Goal: Task Accomplishment & Management: Manage account settings

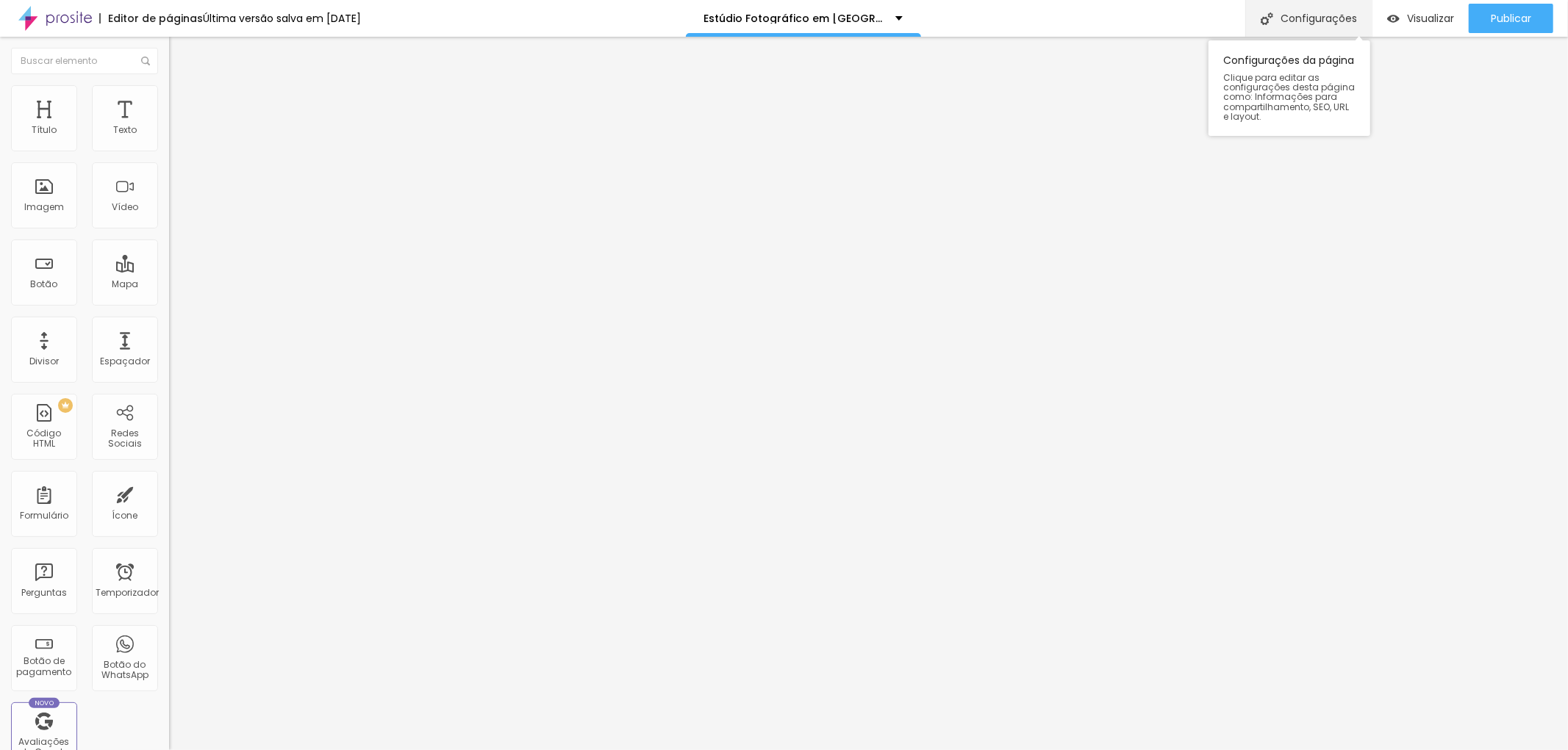
click at [1321, 12] on font "Configurações" at bounding box center [1318, 18] width 76 height 15
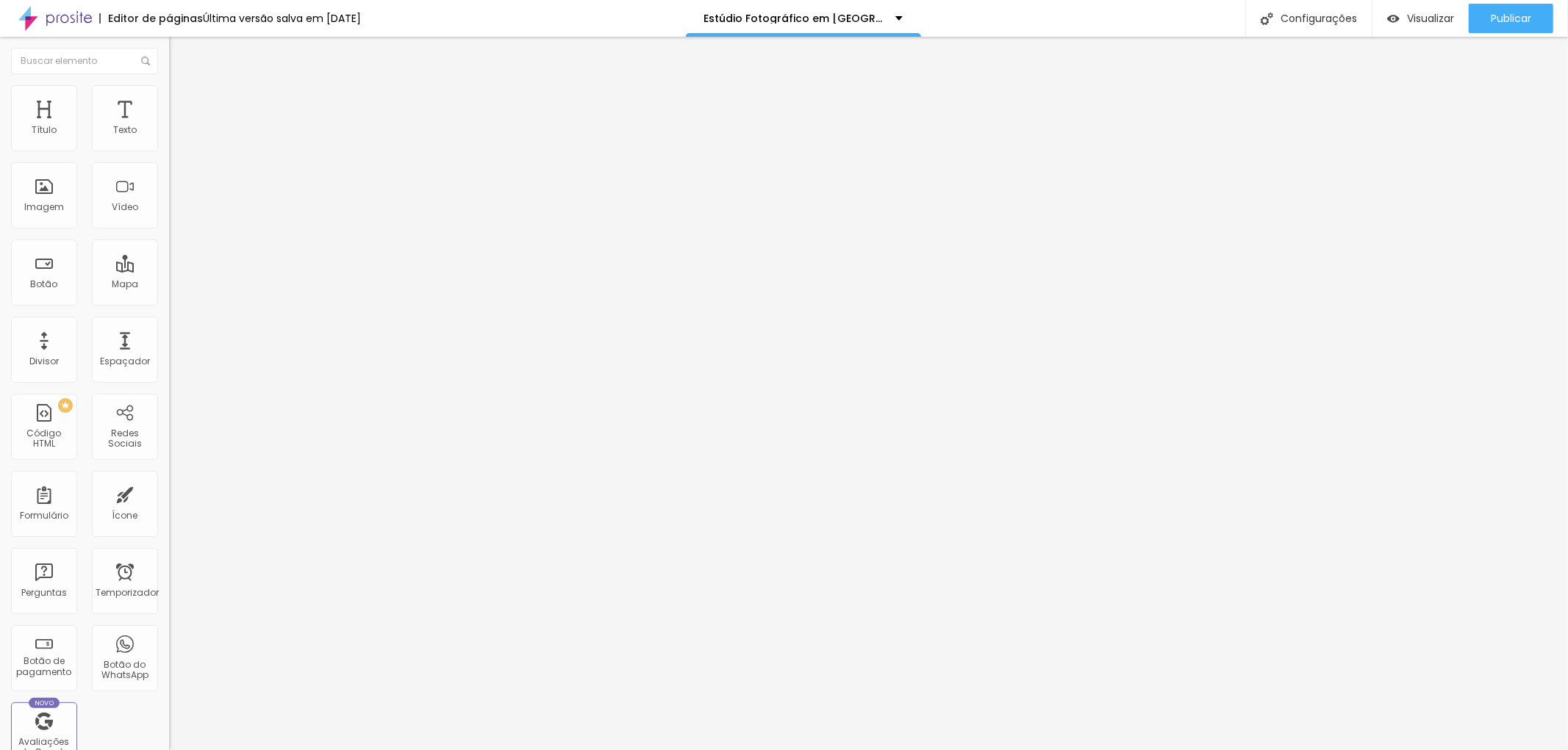
type input "/estudio-fotografico-de-retrato-corporativo-em-sao-paulo"
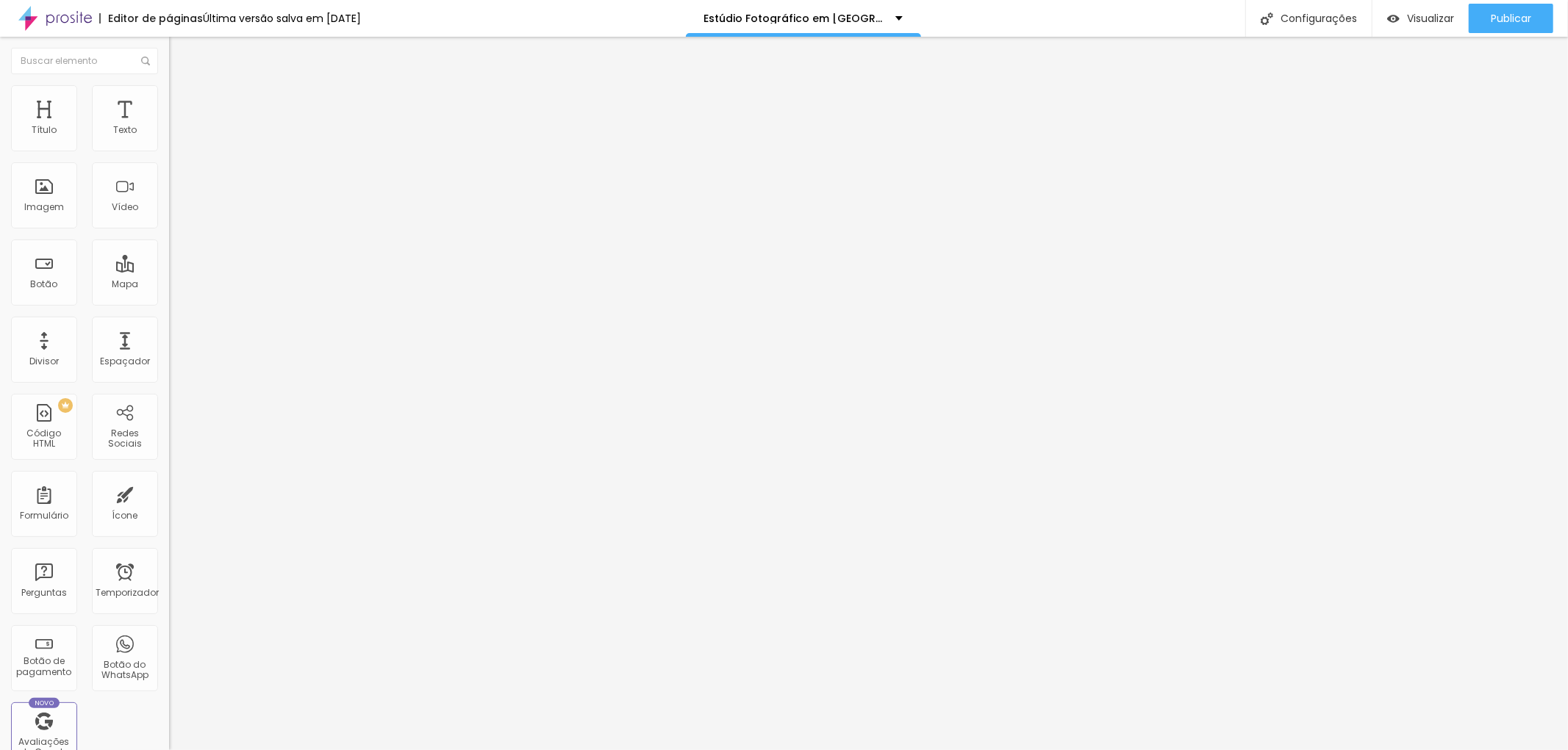
type textarea "Estúdio Fotográfico especializado em fotografia corporativa em São Paulo | Retr…"
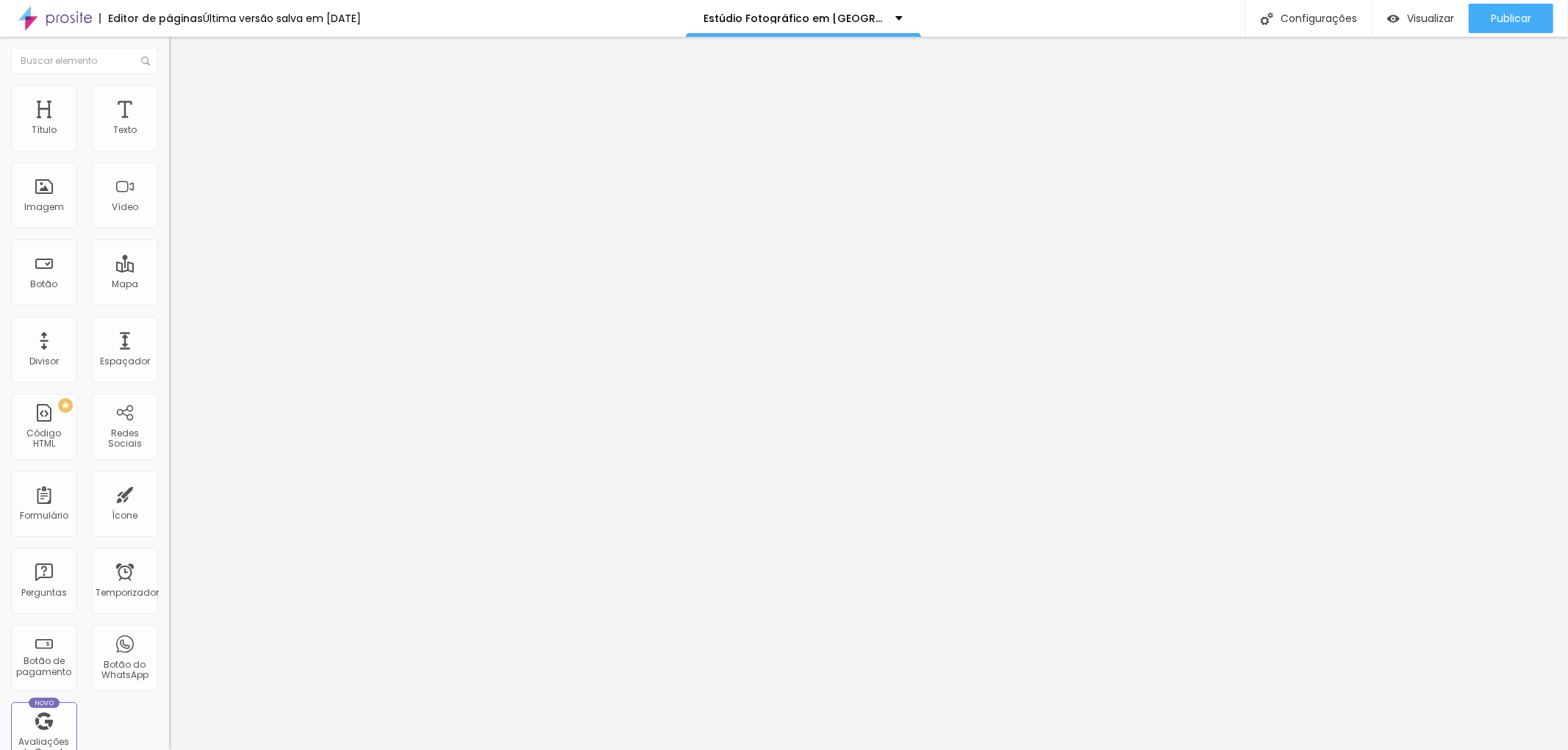
type textarea "fotógrafo corporativo, fotógrafo para empresa, fotografia empresarial em São Pa…"
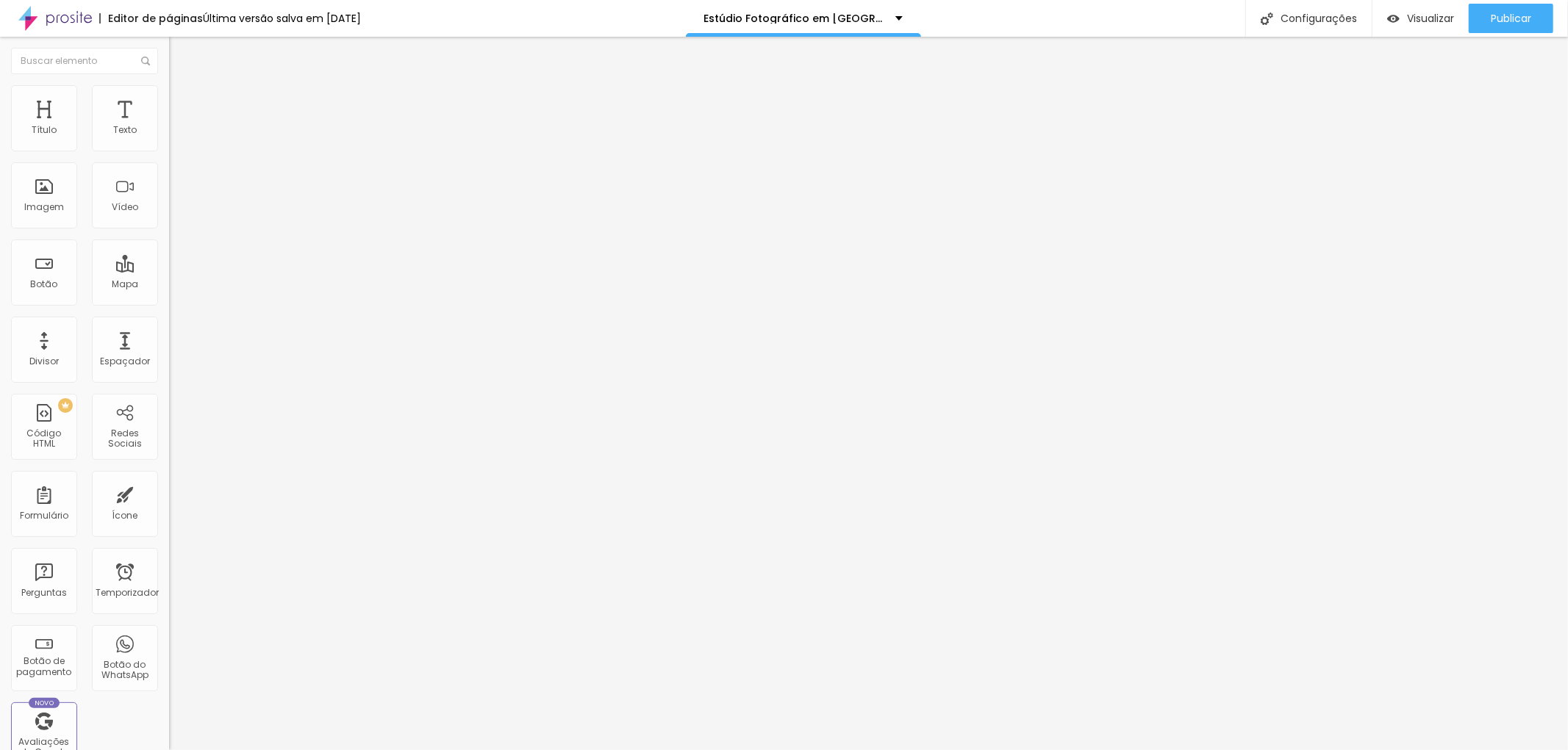
click at [1521, 16] on font "Publicar" at bounding box center [1511, 18] width 40 height 15
click at [1328, 13] on font "Configurações" at bounding box center [1318, 18] width 76 height 15
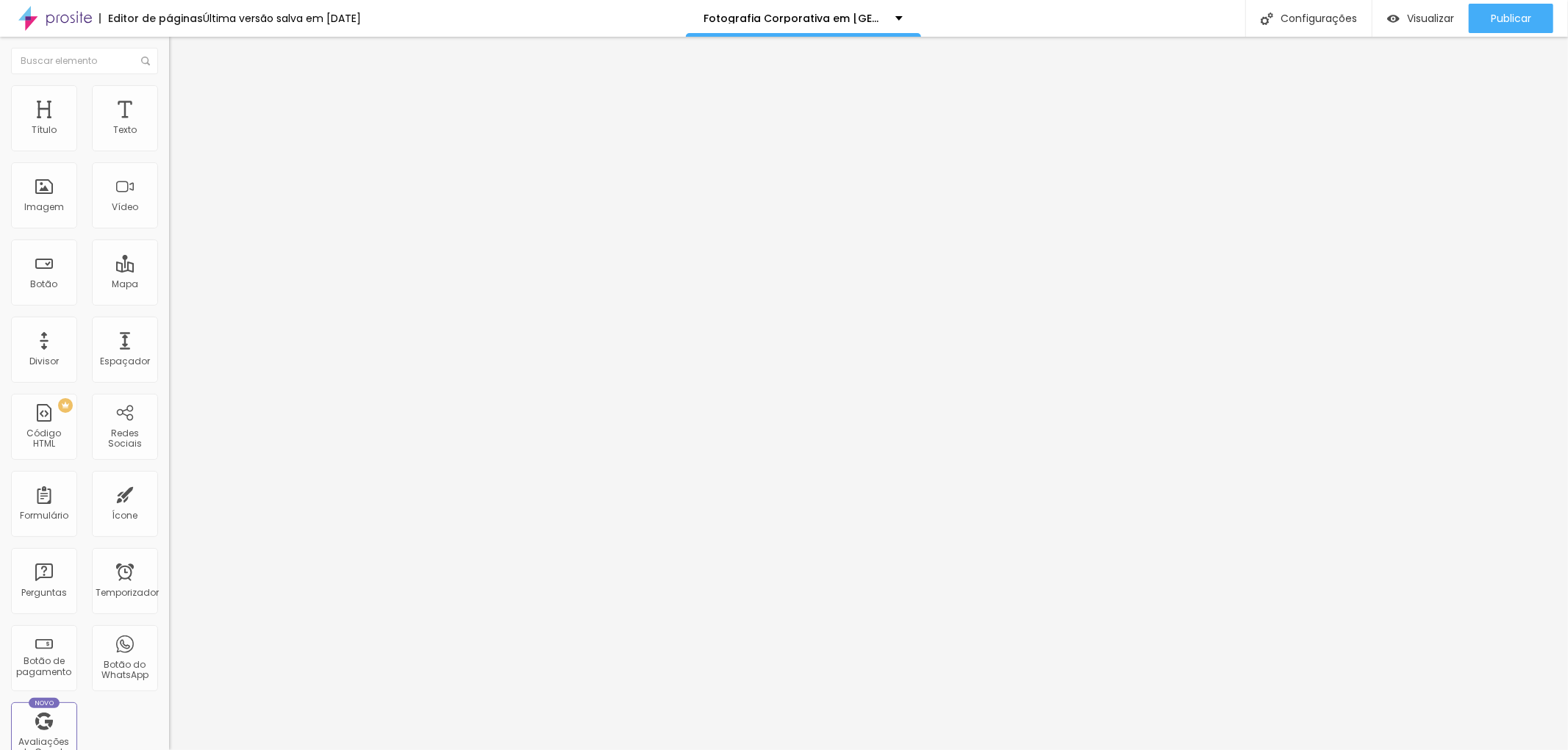
scroll to position [34, 0]
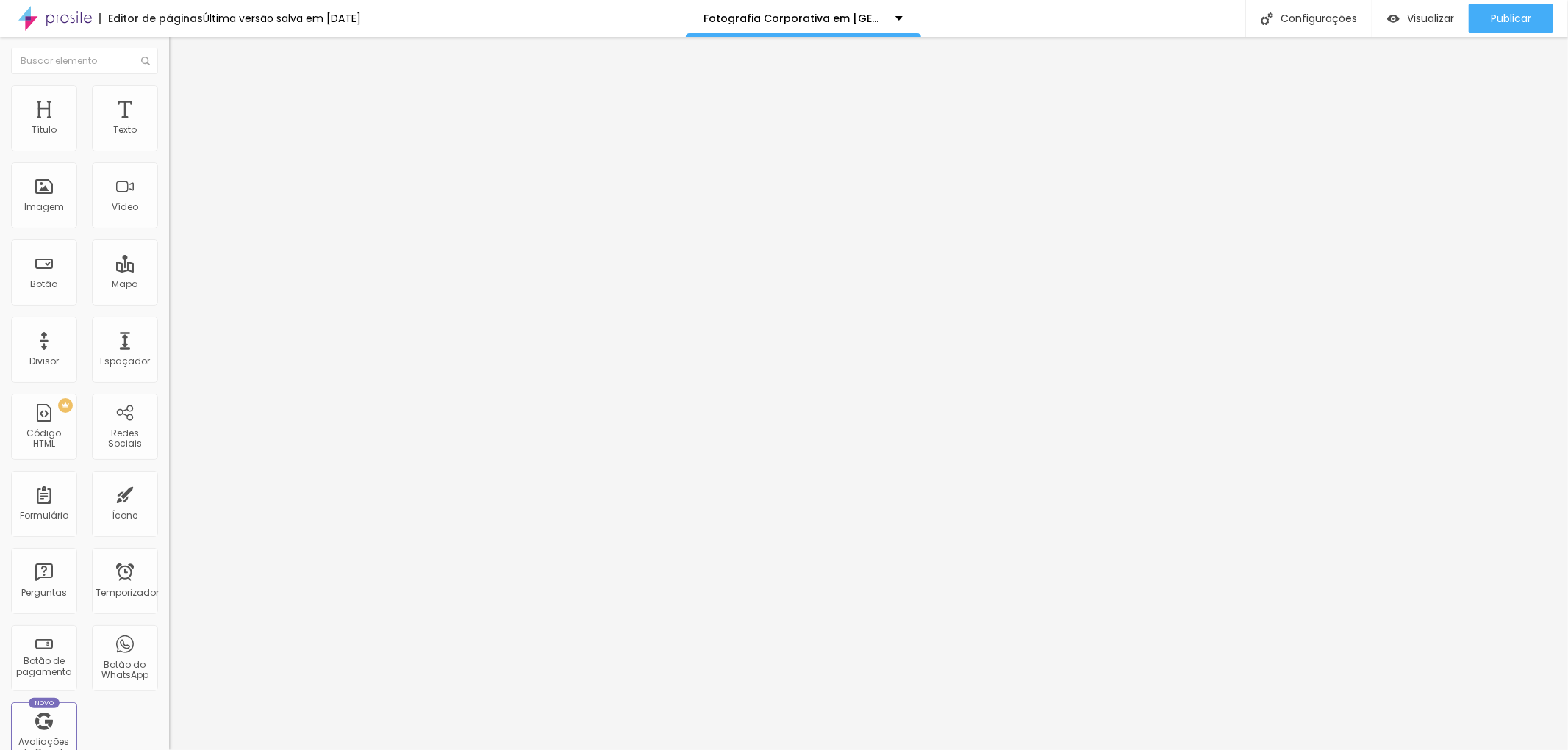
drag, startPoint x: 962, startPoint y: 452, endPoint x: 973, endPoint y: 452, distance: 11.0
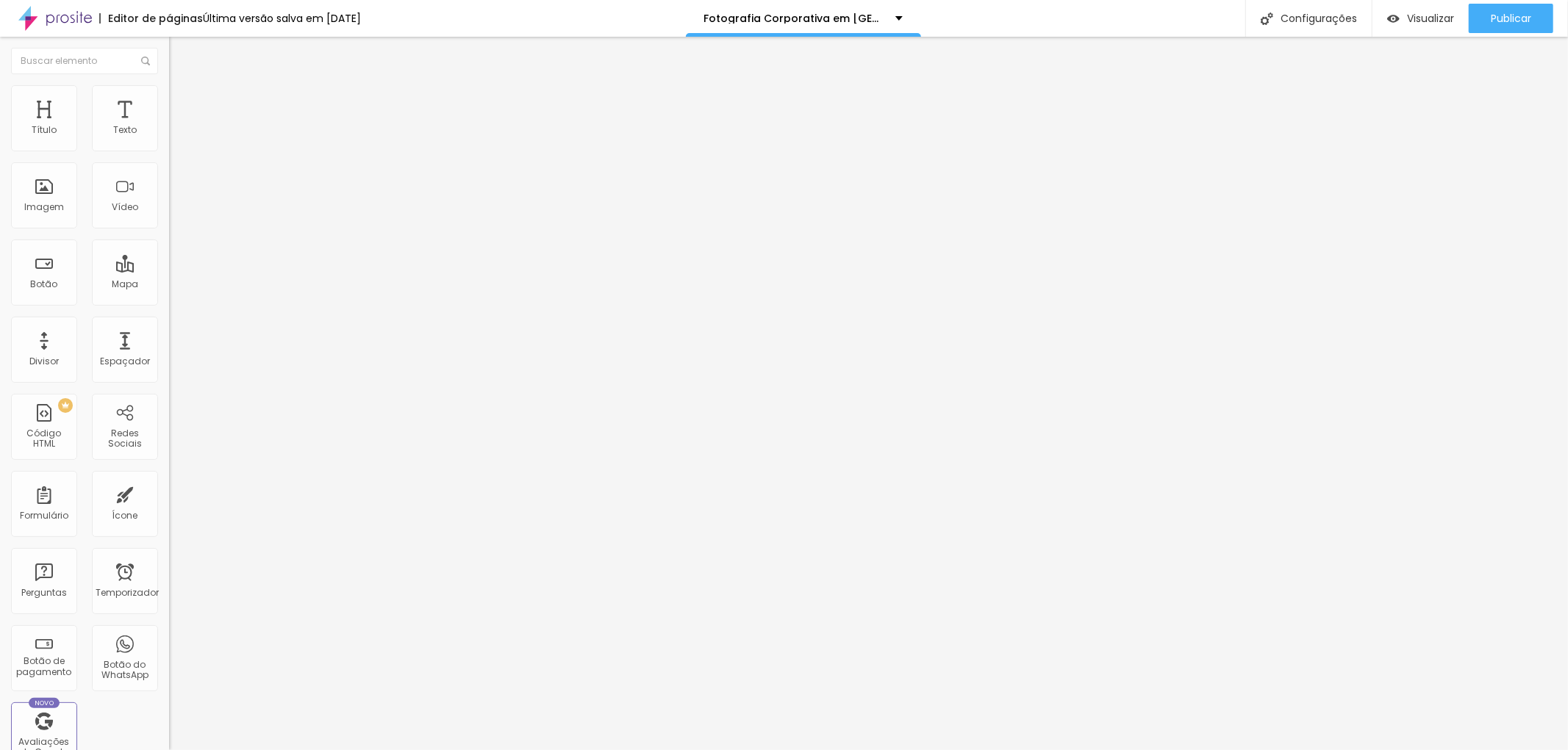
type textarea "Criamos retratos corporativos em [GEOGRAPHIC_DATA] e baixada Santista para Empr…"
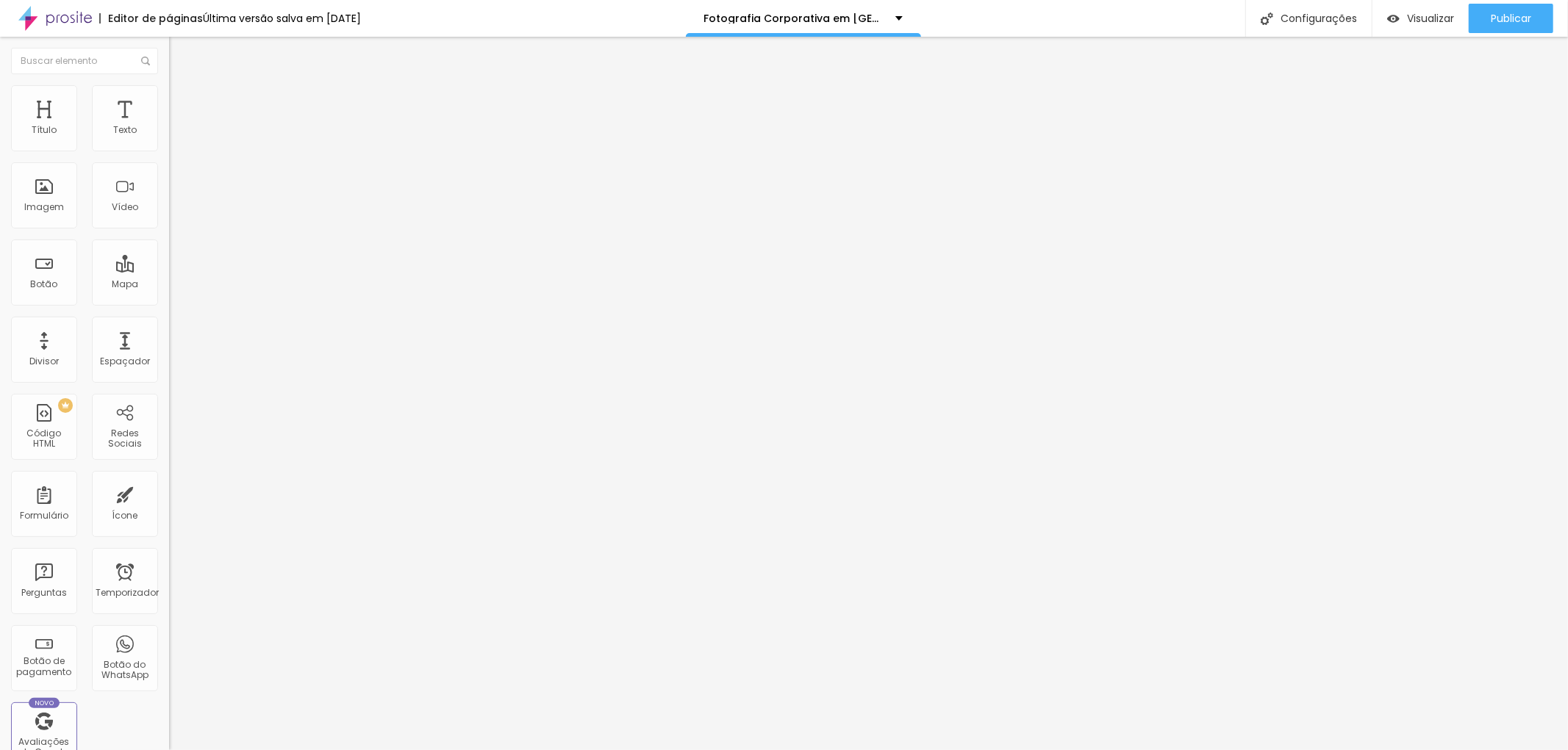
scroll to position [0, 0]
click at [1343, 16] on font "Configurações" at bounding box center [1318, 18] width 76 height 15
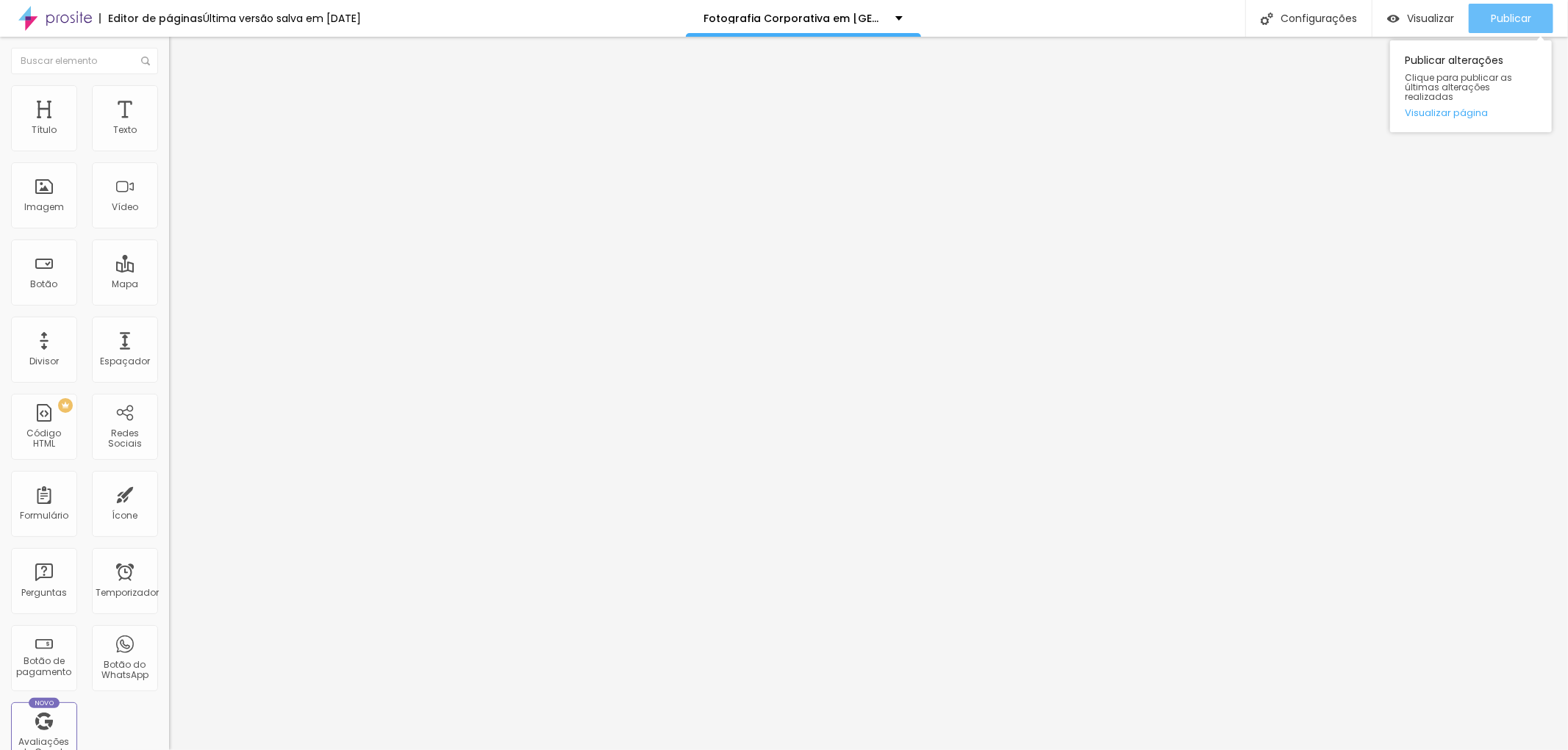
click at [1509, 15] on font "Publicar" at bounding box center [1511, 18] width 40 height 15
click at [178, 127] on font "Trocar imagem" at bounding box center [214, 120] width 72 height 12
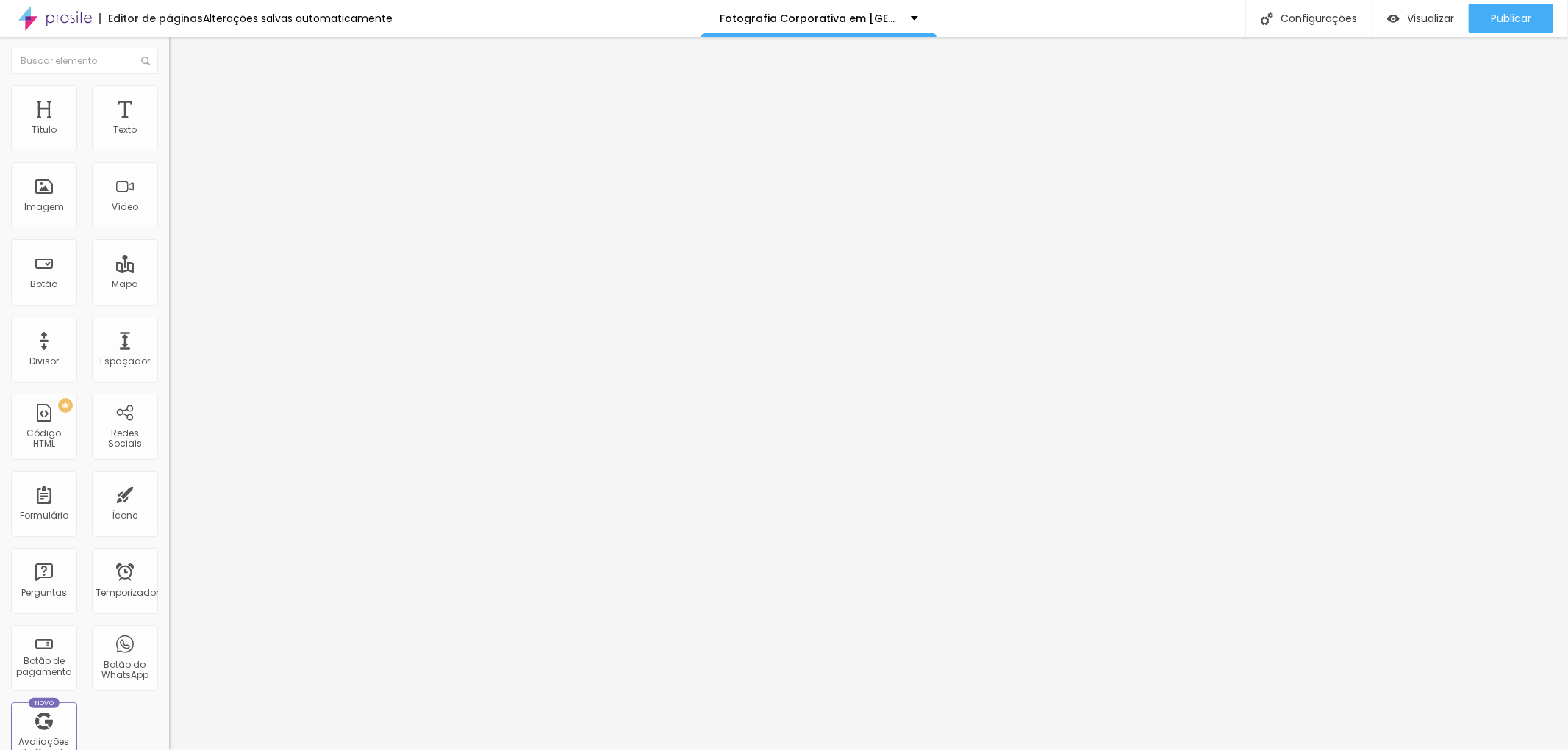
drag, startPoint x: 19, startPoint y: 263, endPoint x: 166, endPoint y: 253, distance: 147.3
click at [169, 253] on div "Trocar imagem Descrição da imagem (Alt) Portifólio de Profissionais fotografado…" at bounding box center [253, 225] width 169 height 222
paste input "https://www.jottaphotopro.com.br/portfolio/fotografia-corporativa-lifestyle/126…"
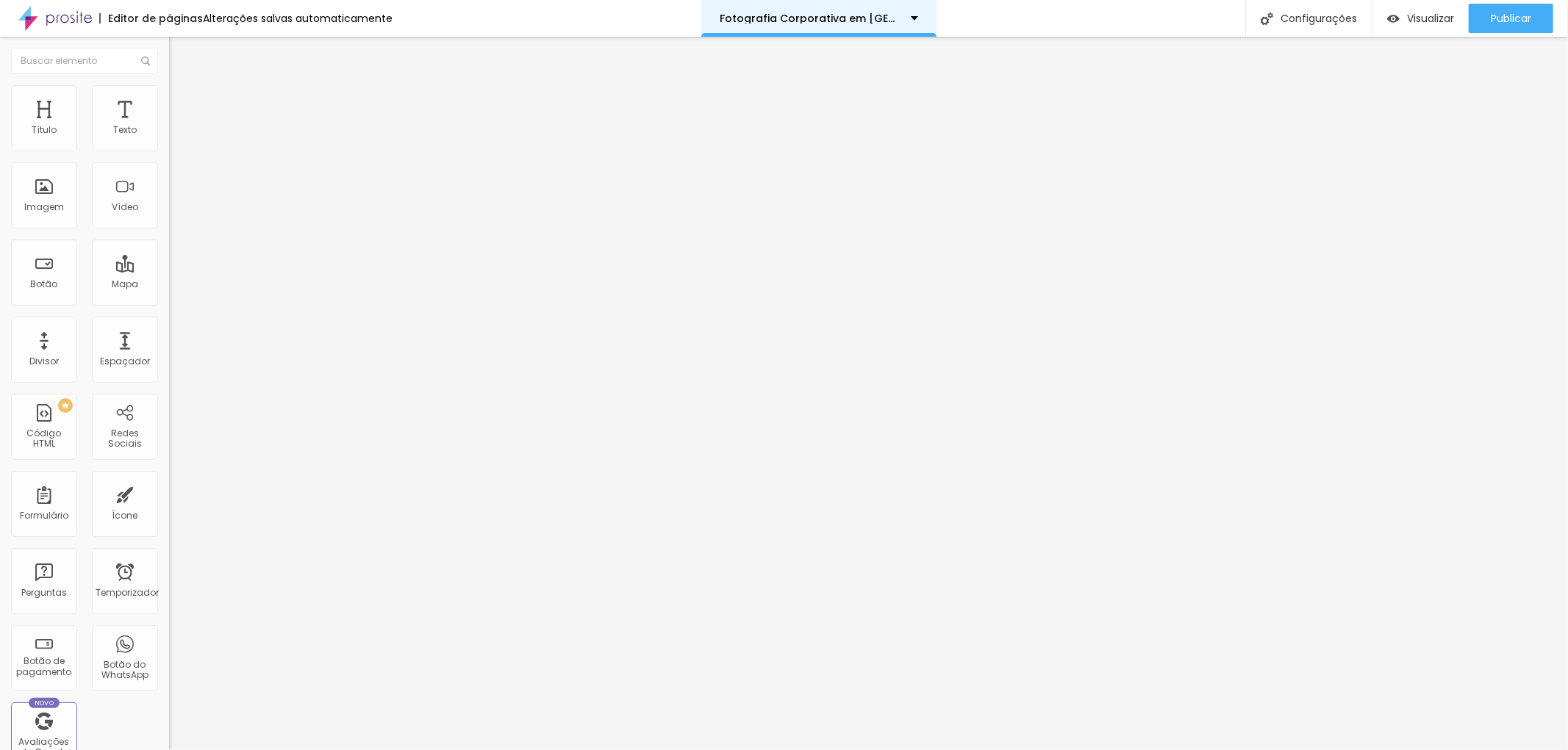
type input "https://www.jottaphotopro.com.br/portfolio/fotografia-corporativa-lifestyle/126…"
click at [169, 520] on div "Editar nulo Conteúdo Estilo Avançado Trocar imagem Descrição da imagem (Alt) Po…" at bounding box center [253, 393] width 169 height 713
click at [1526, 23] on font "Publicar" at bounding box center [1511, 18] width 40 height 15
click at [1508, 28] on div "Publicar" at bounding box center [1511, 19] width 40 height 30
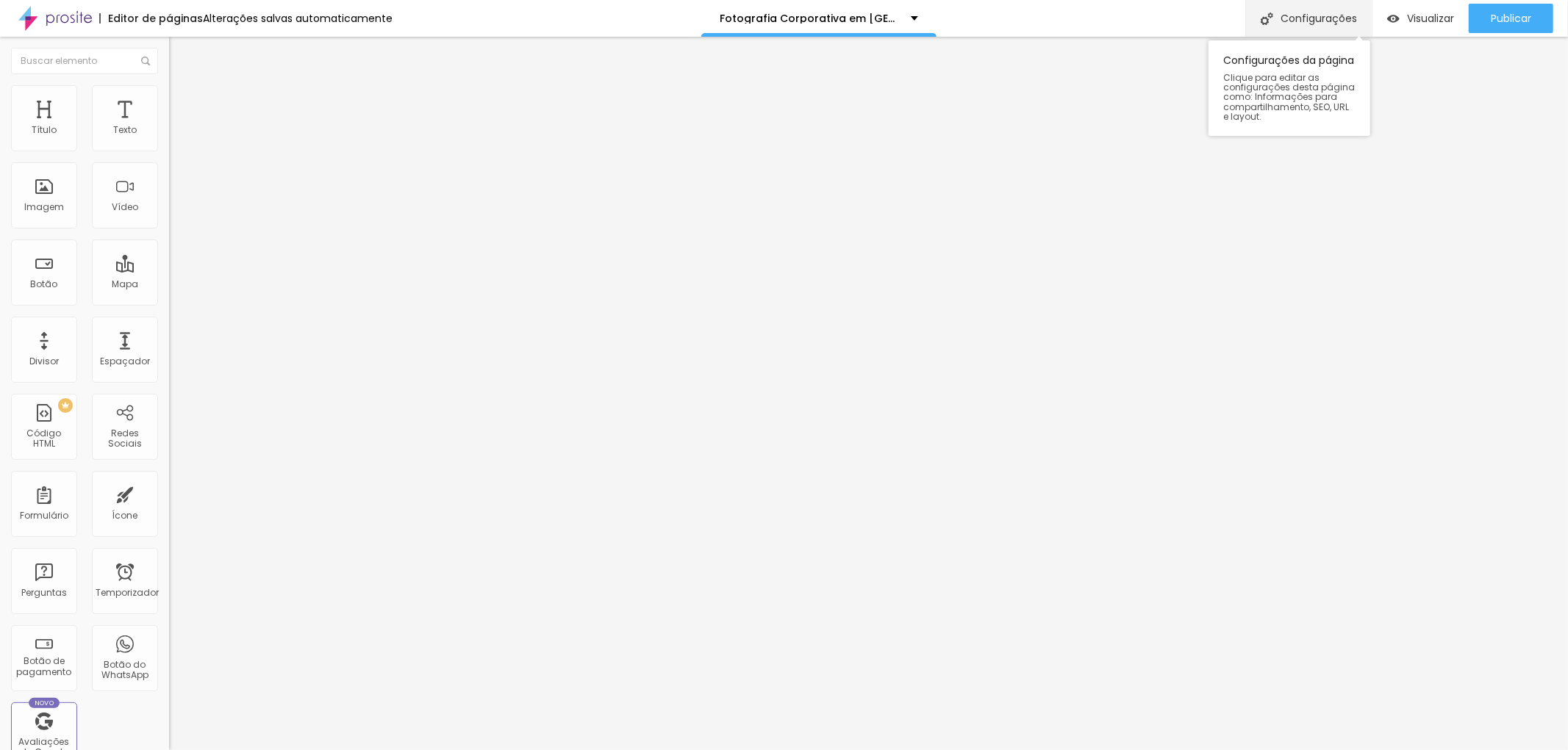
click at [1342, 17] on font "Configurações" at bounding box center [1318, 18] width 76 height 15
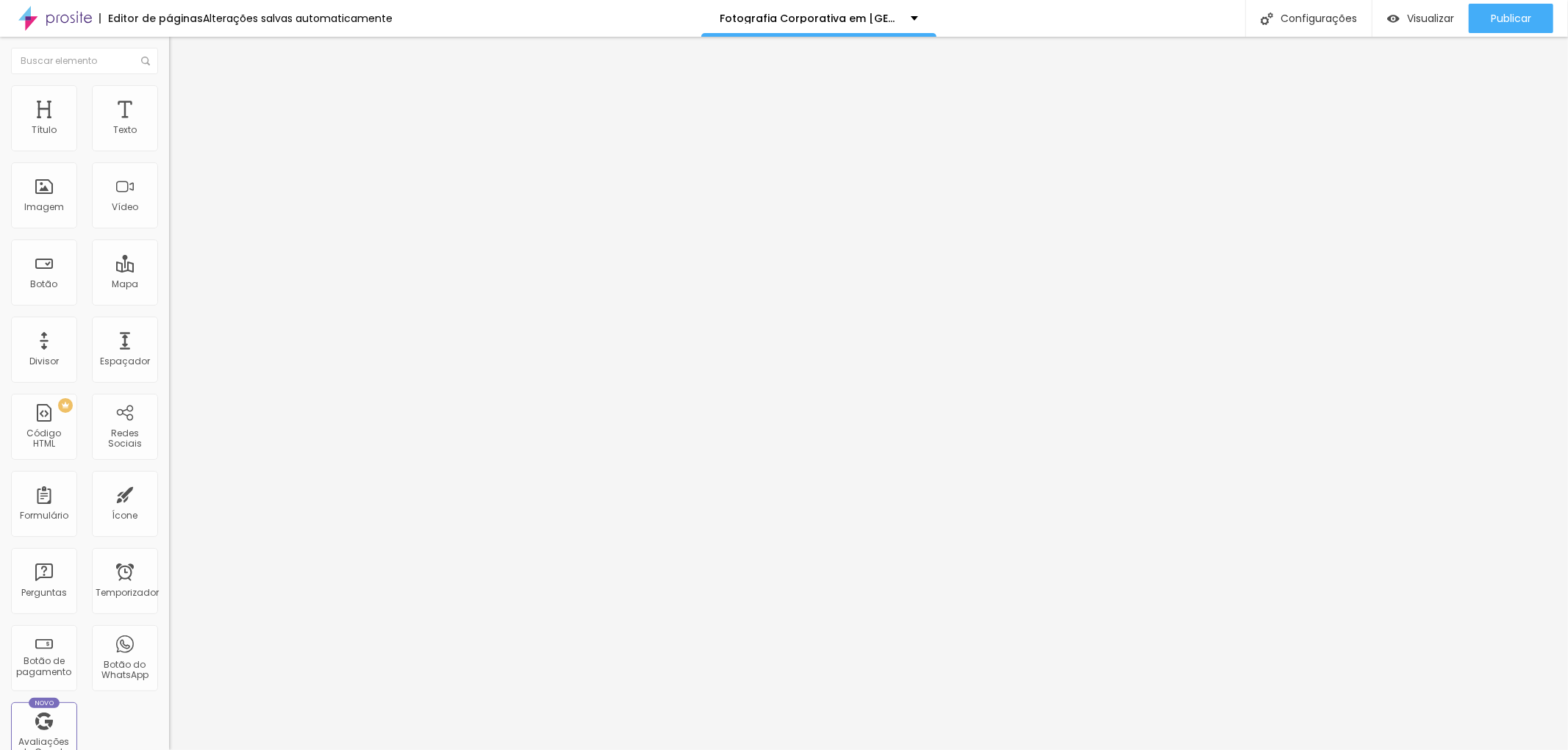
drag, startPoint x: 931, startPoint y: 420, endPoint x: 1013, endPoint y: 430, distance: 82.6
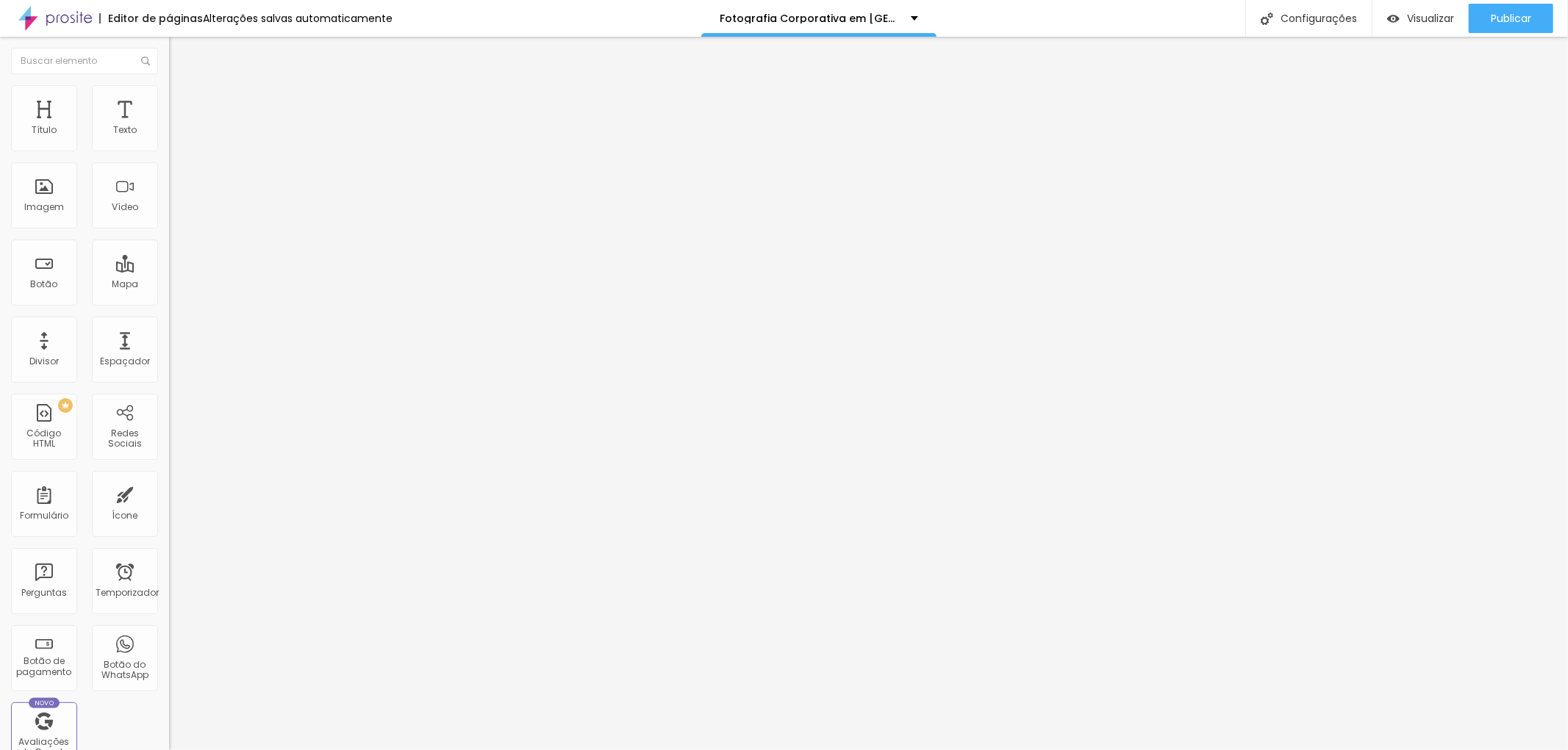
type textarea "Retratos Corporativos de Empresas e Profissionais Liberais em Santos e Baixada …"
click at [1498, 13] on font "Publicar" at bounding box center [1511, 18] width 40 height 15
click at [175, 213] on icon "button" at bounding box center [179, 208] width 9 height 9
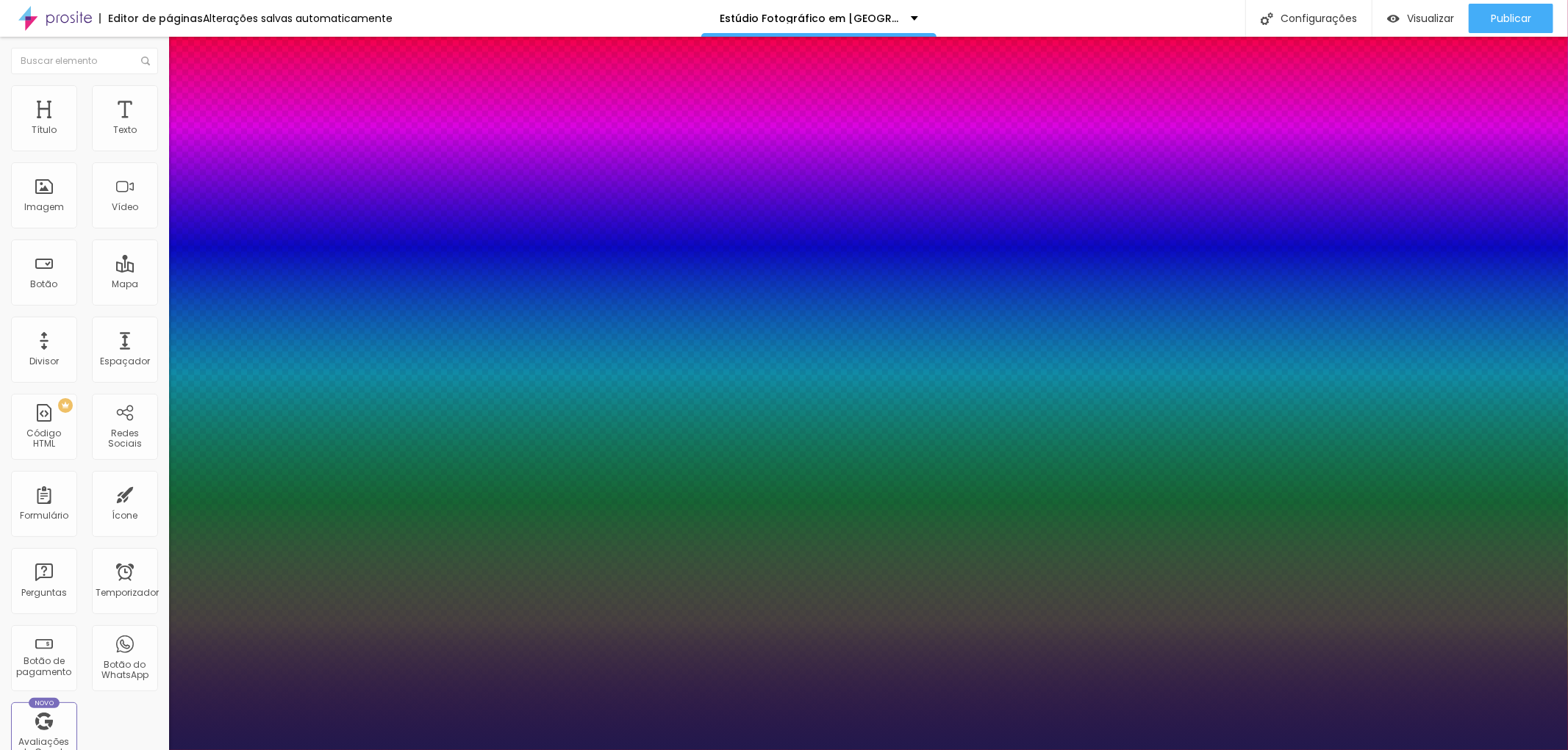
type input "1"
type input "18"
type input "1"
type input "19"
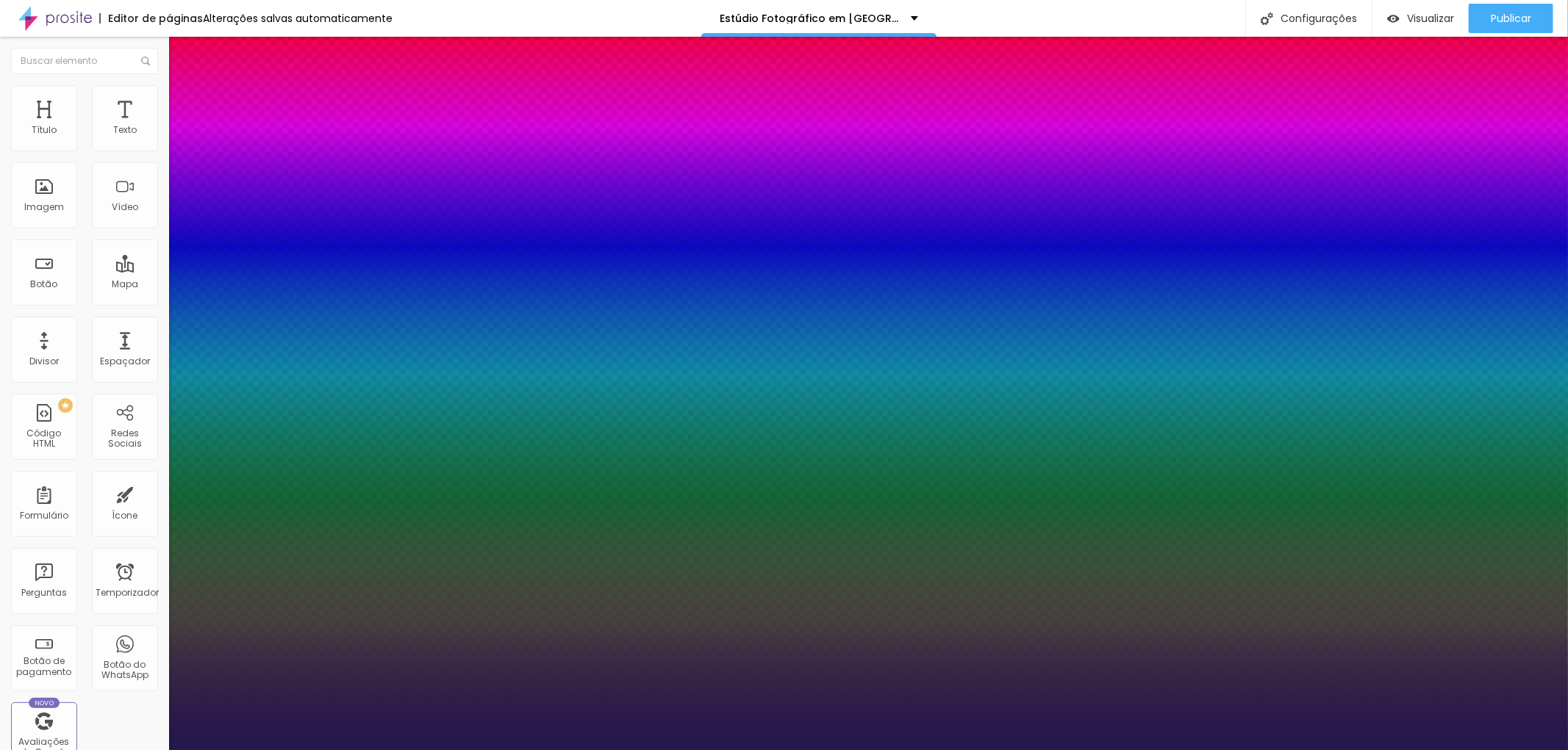
type input "19"
type input "1"
type input "20"
type input "1"
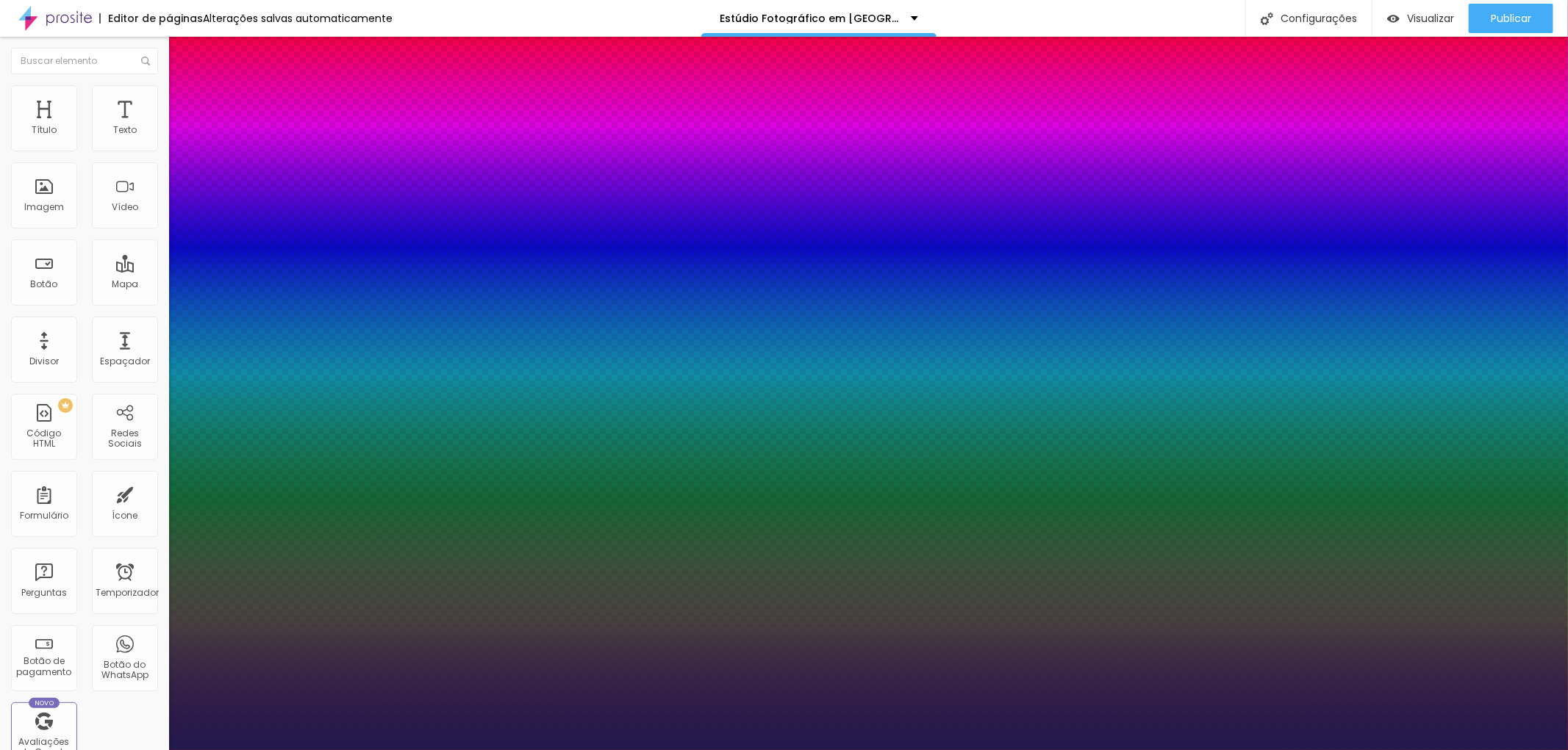
type input "22"
type input "1"
type input "23"
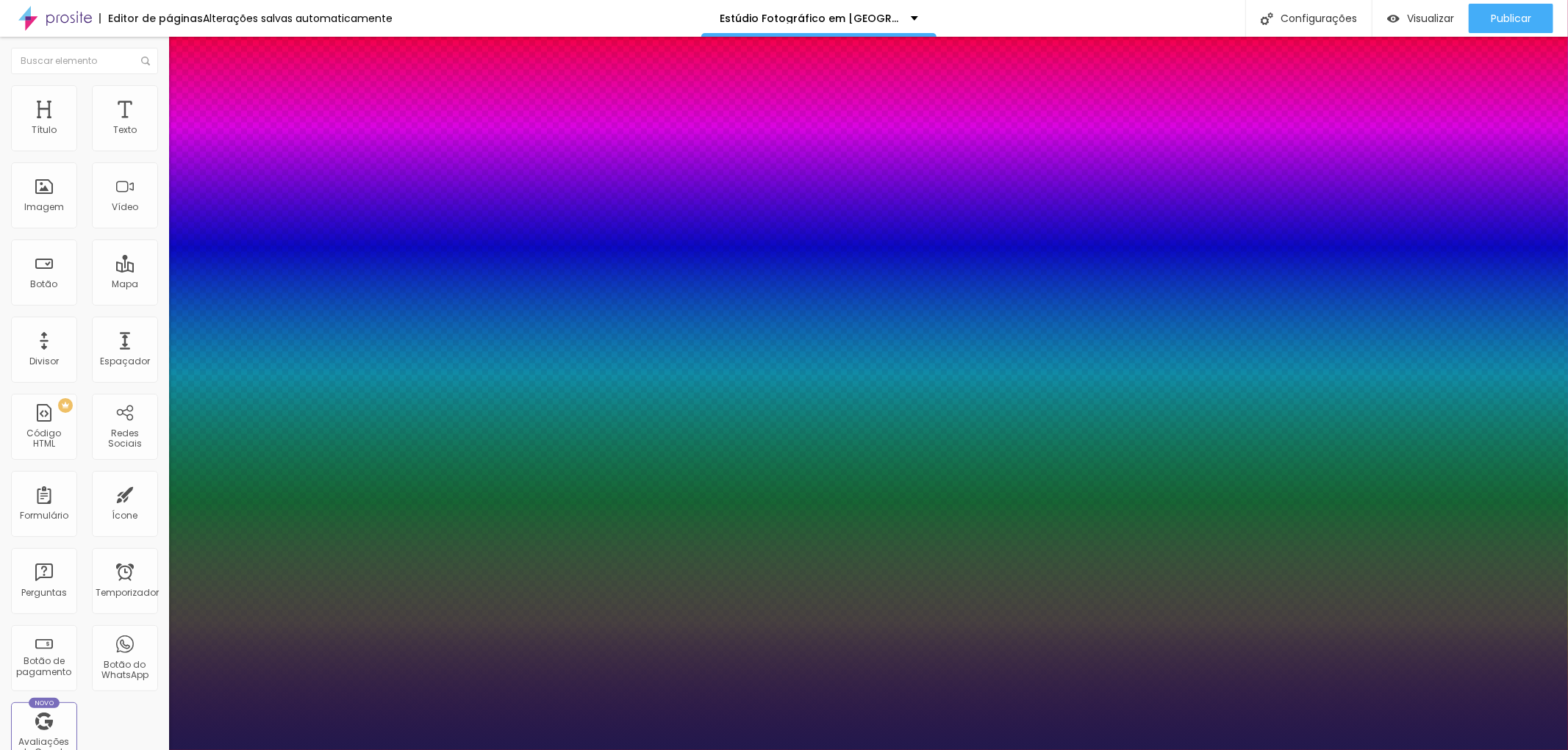
type input "1"
type input "23"
type input "1"
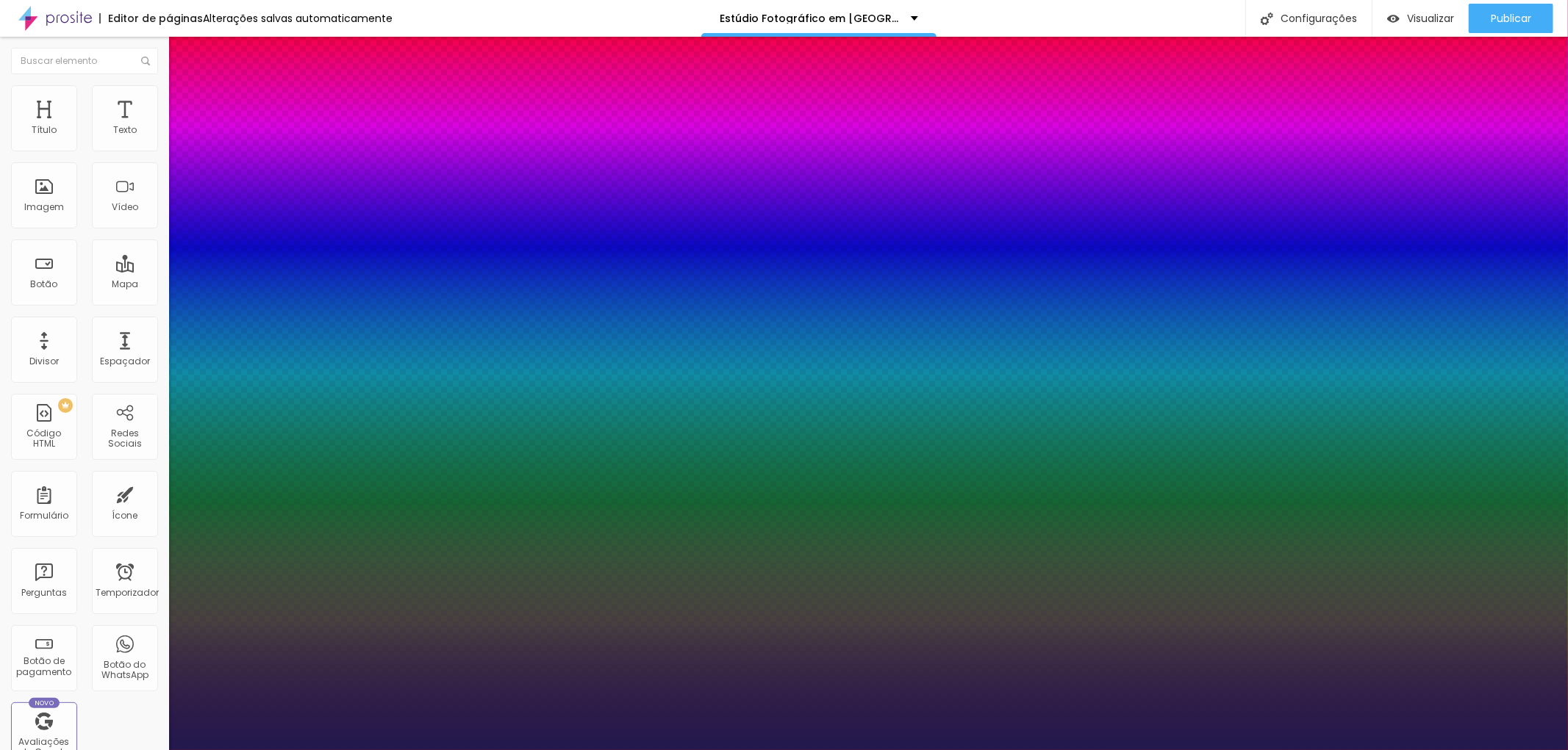
select select "MontserratBold"
type input "1"
click at [942, 749] on div at bounding box center [784, 750] width 1568 height 0
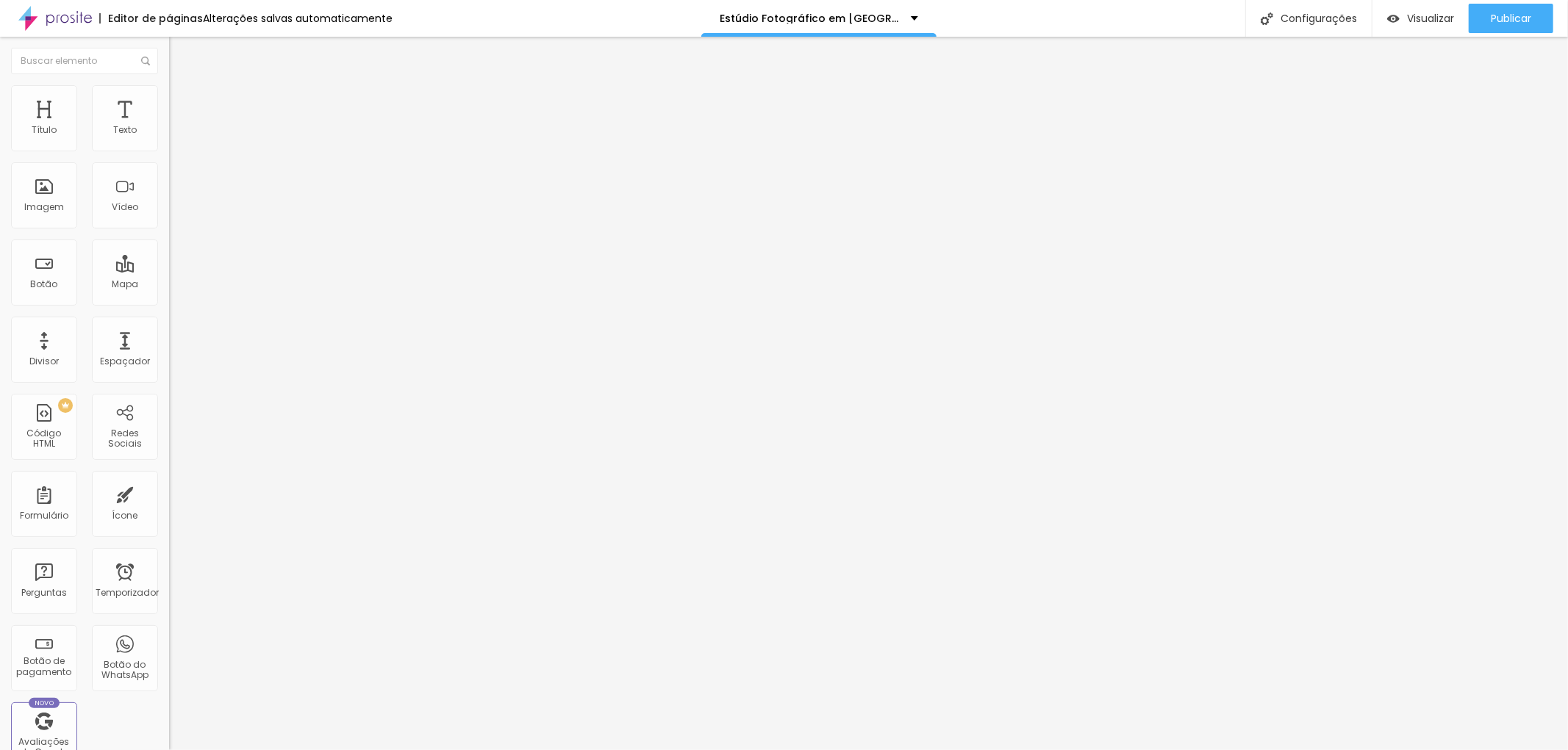
click at [175, 213] on icon "button" at bounding box center [179, 208] width 9 height 9
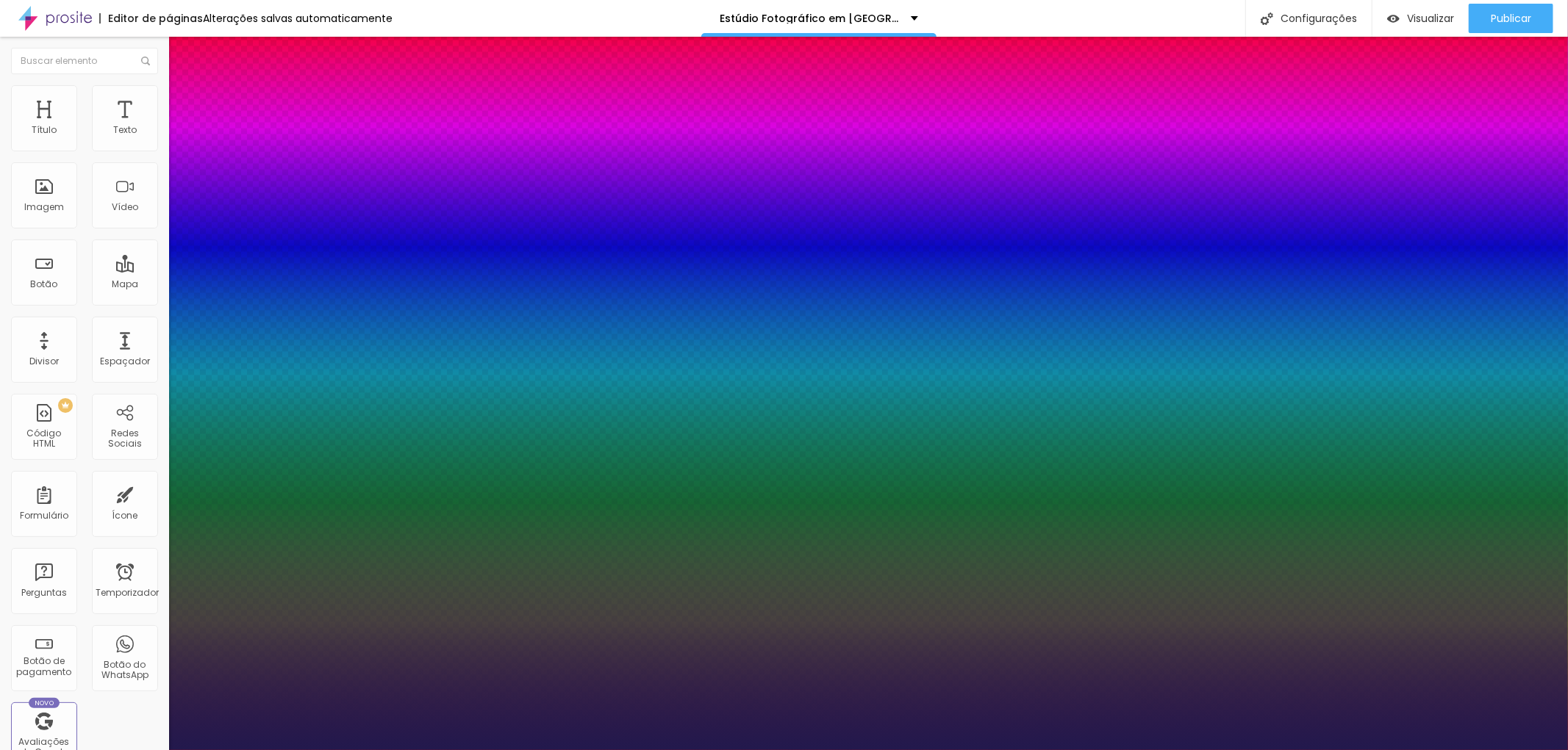
type input "1"
type input "0.2"
type input "1"
type input "0.3"
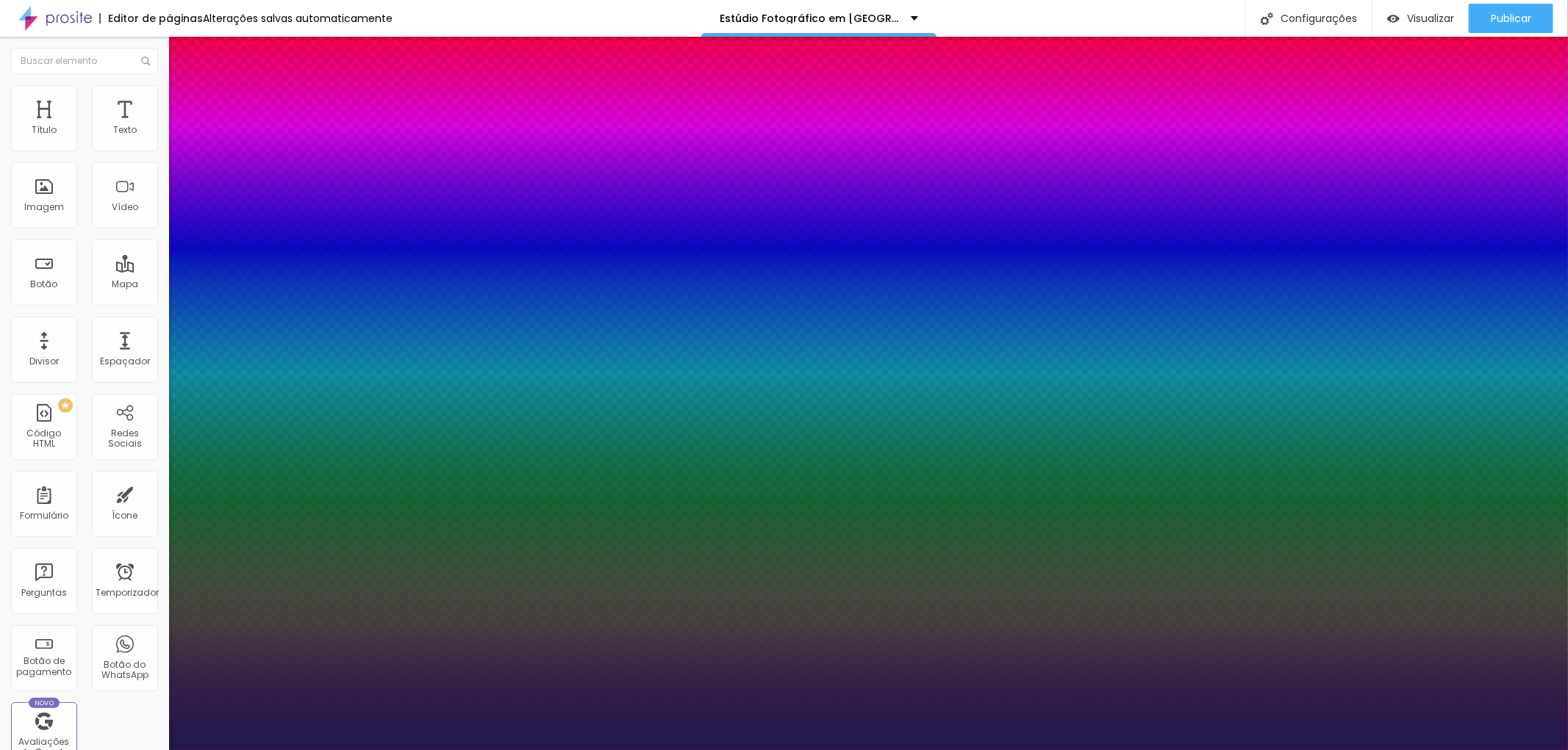
type input "0.3"
type input "1"
type input "0.7"
type input "1"
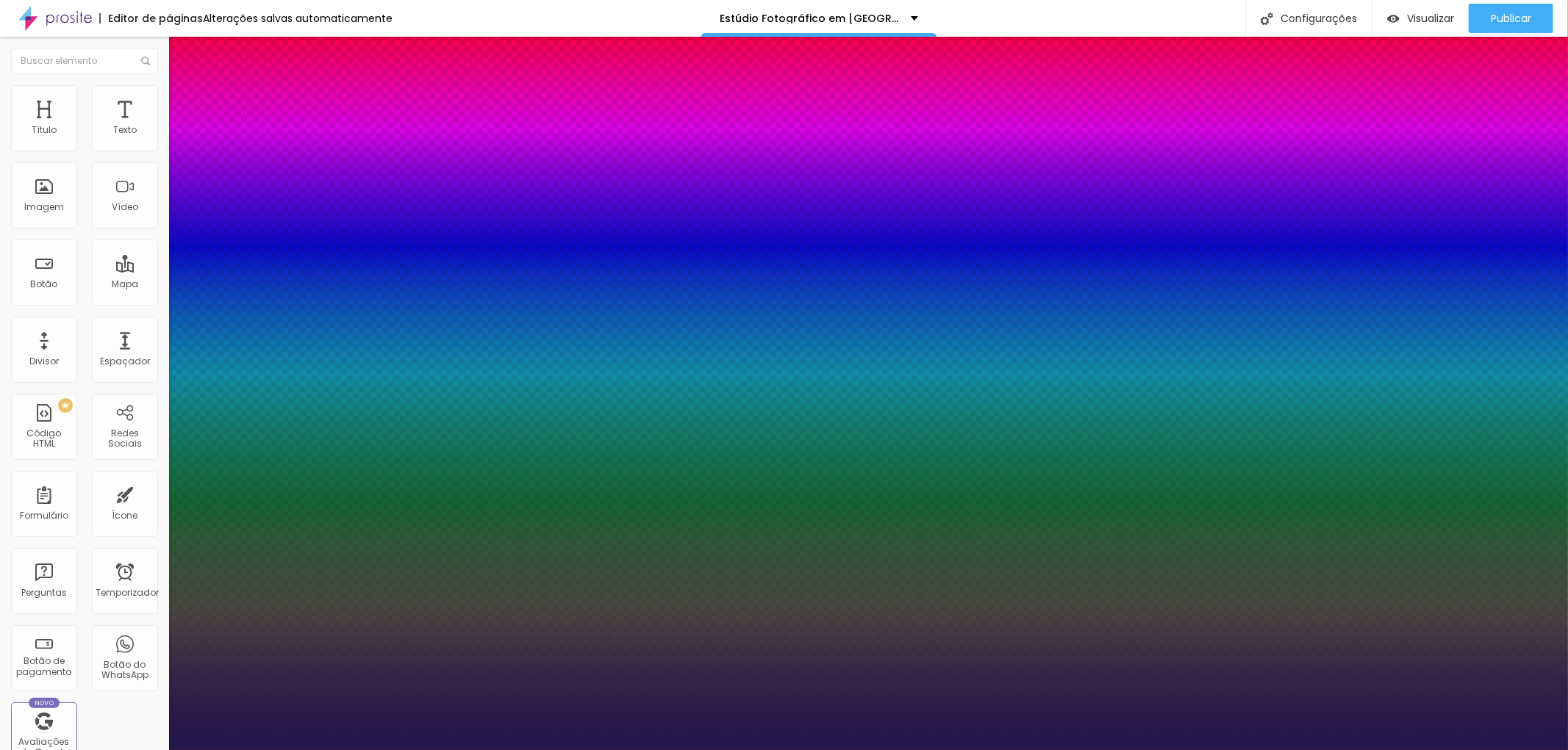
type input "0.8"
type input "1"
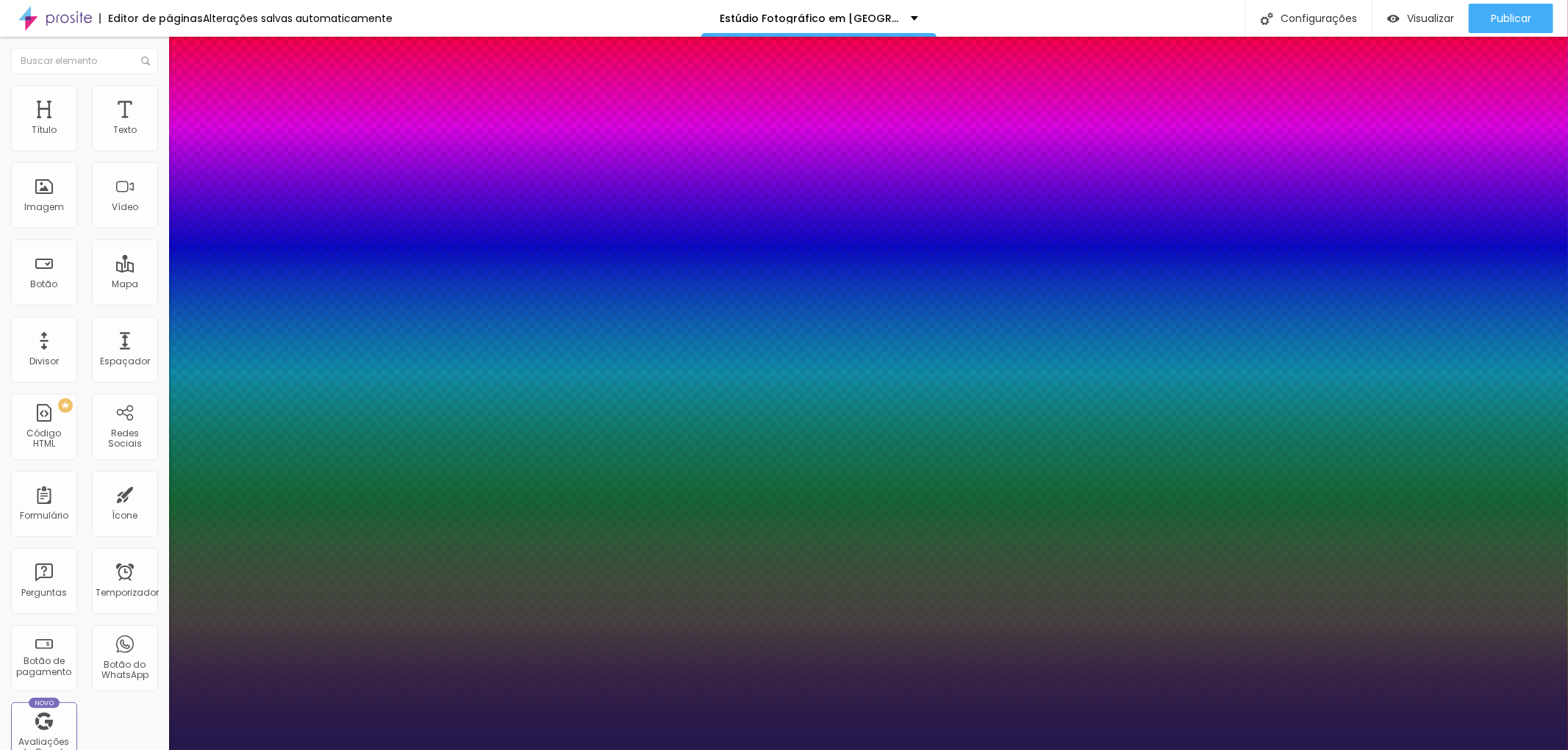
type input "1"
type input "1.3"
type input "1"
type input "1.4"
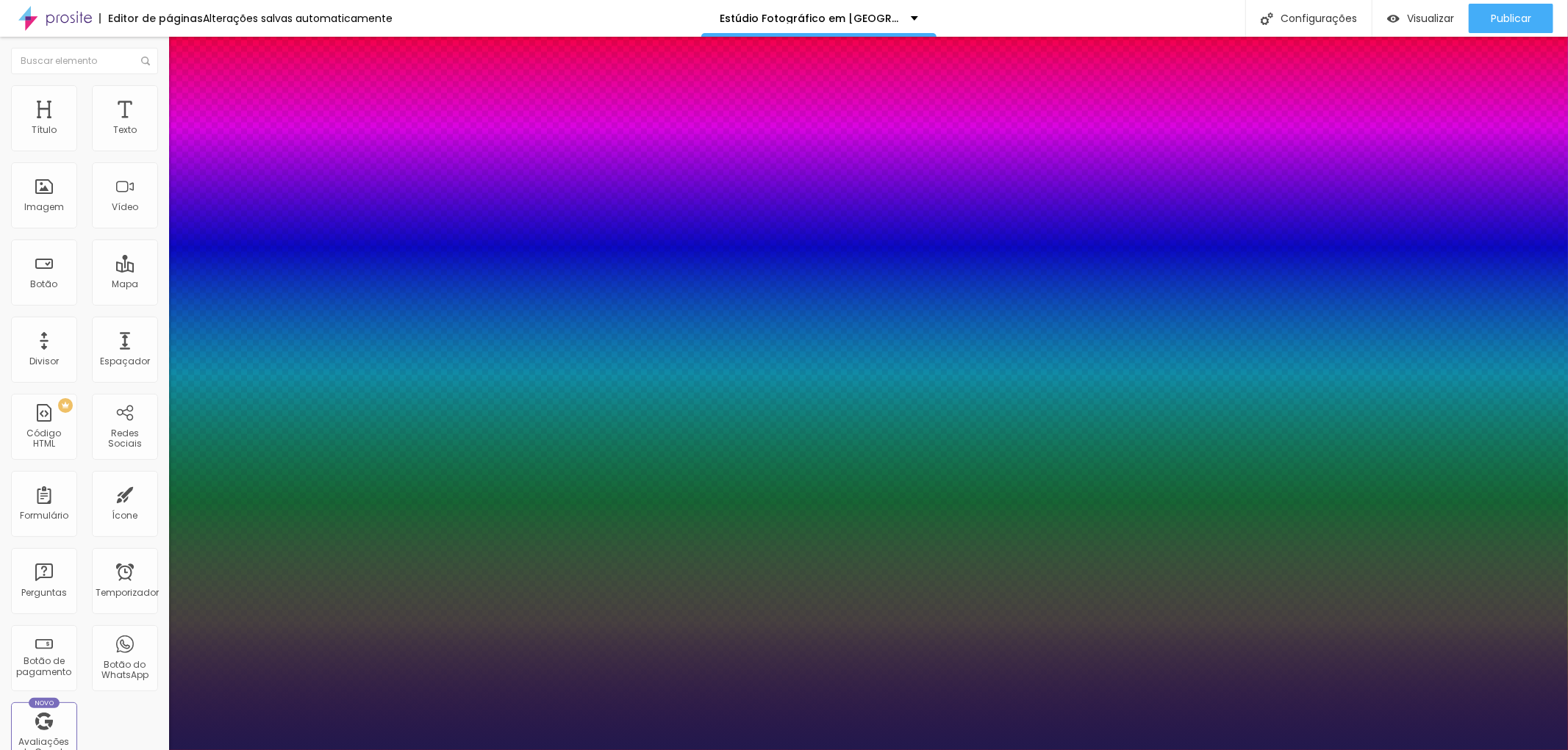
type input "1.4"
type input "1"
type input "1.5"
type input "1"
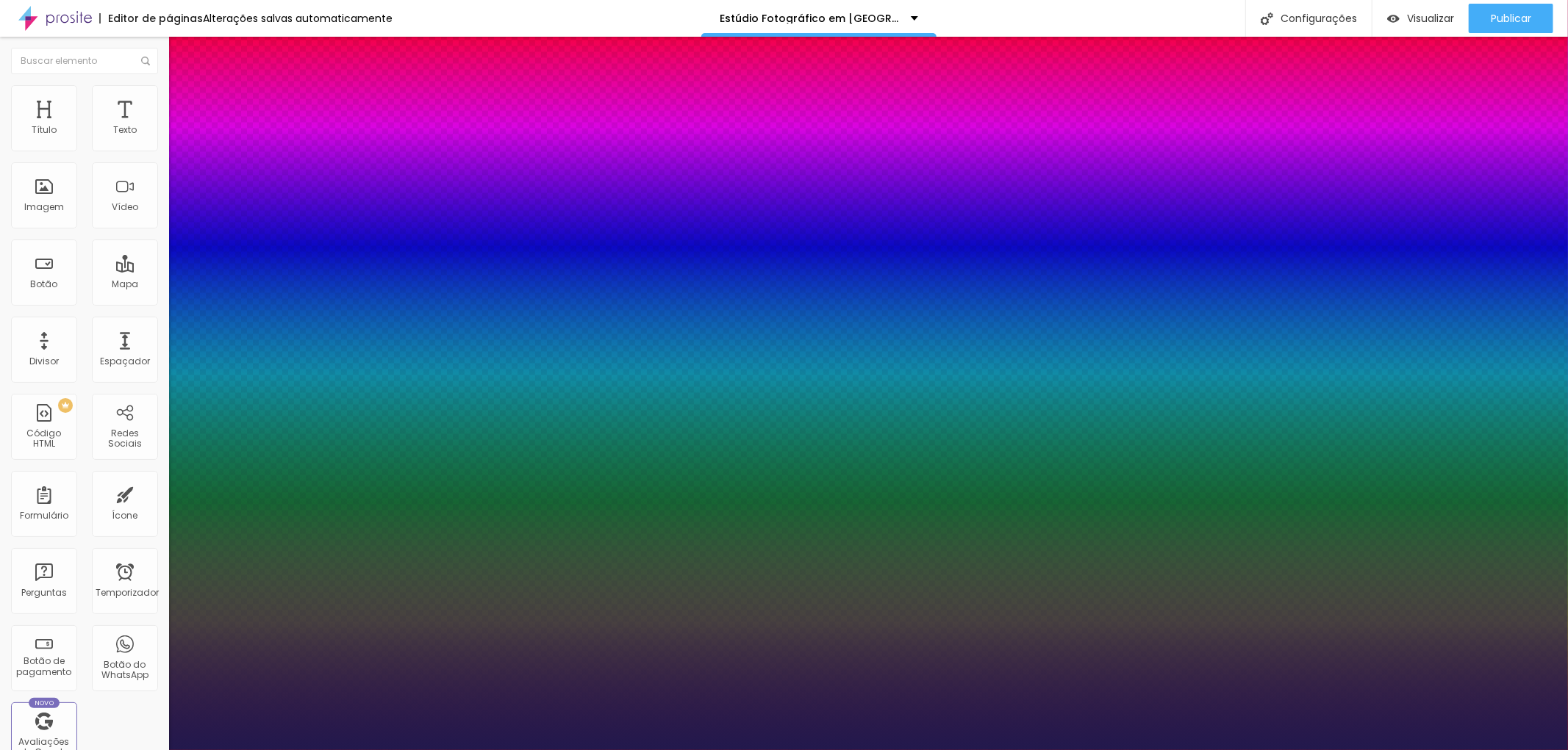
type input "1.7"
type input "1"
type input "1.9"
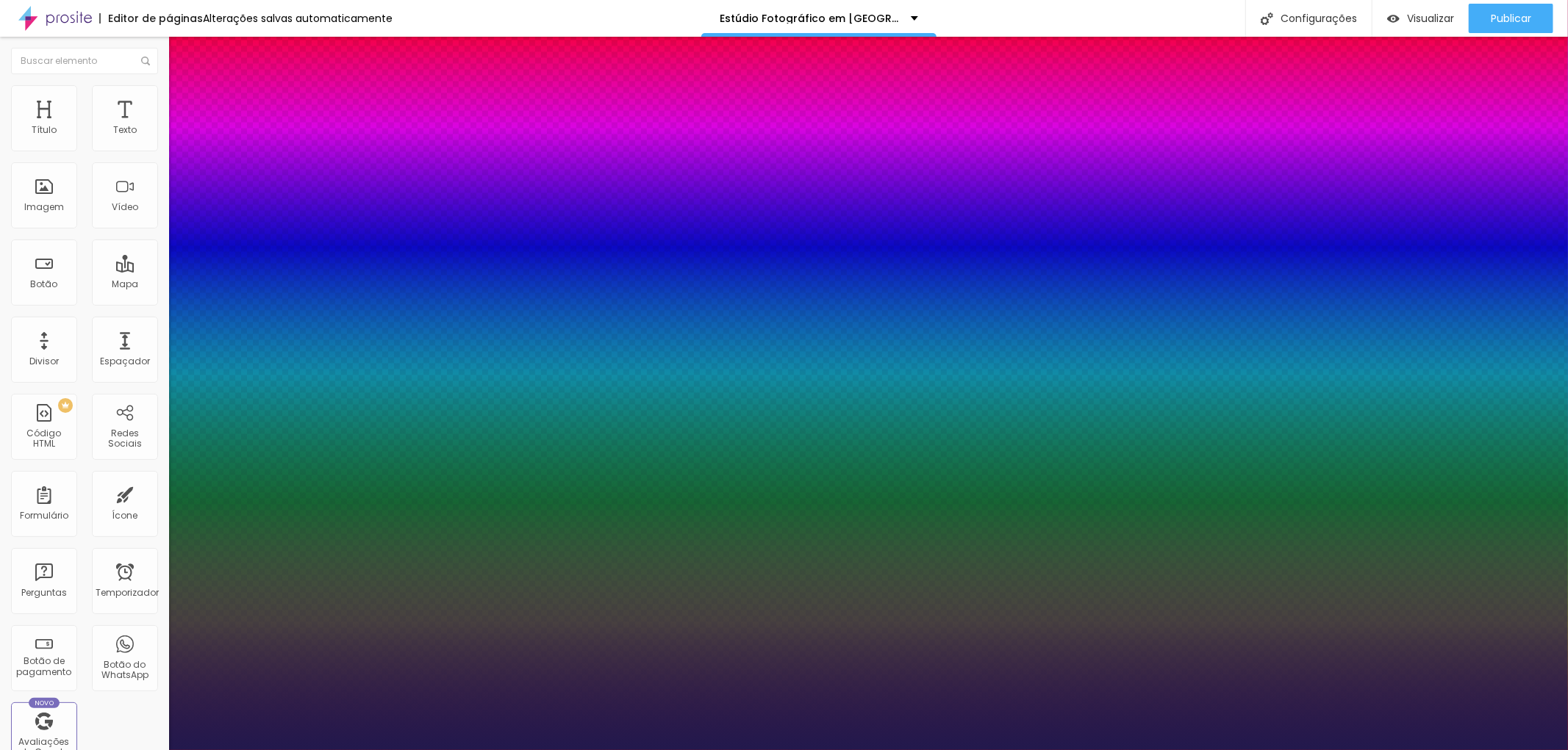
type input "1"
type input "2"
type input "1"
drag, startPoint x: 189, startPoint y: 452, endPoint x: 211, endPoint y: 446, distance: 22.8
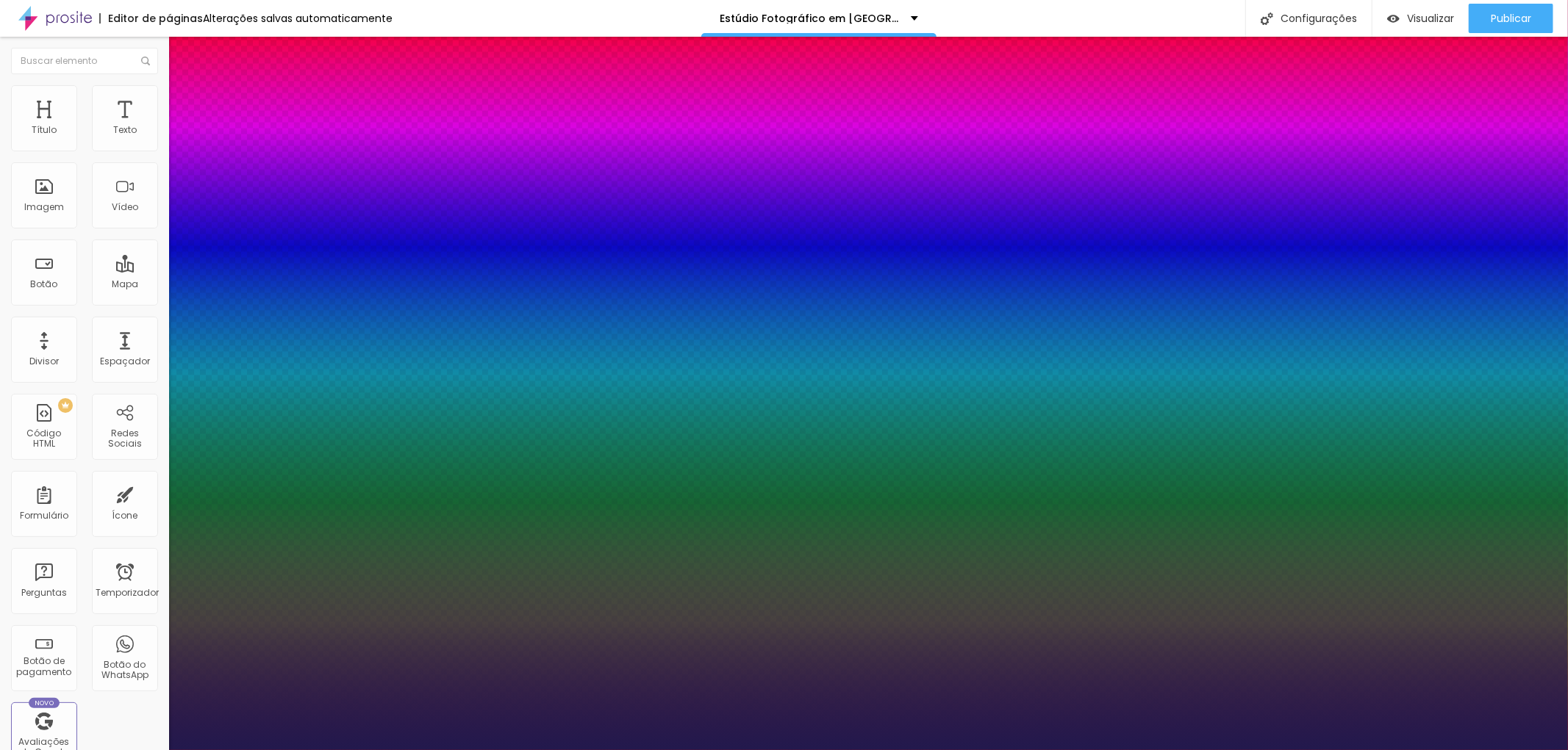
type input "2"
type input "3"
type input "8"
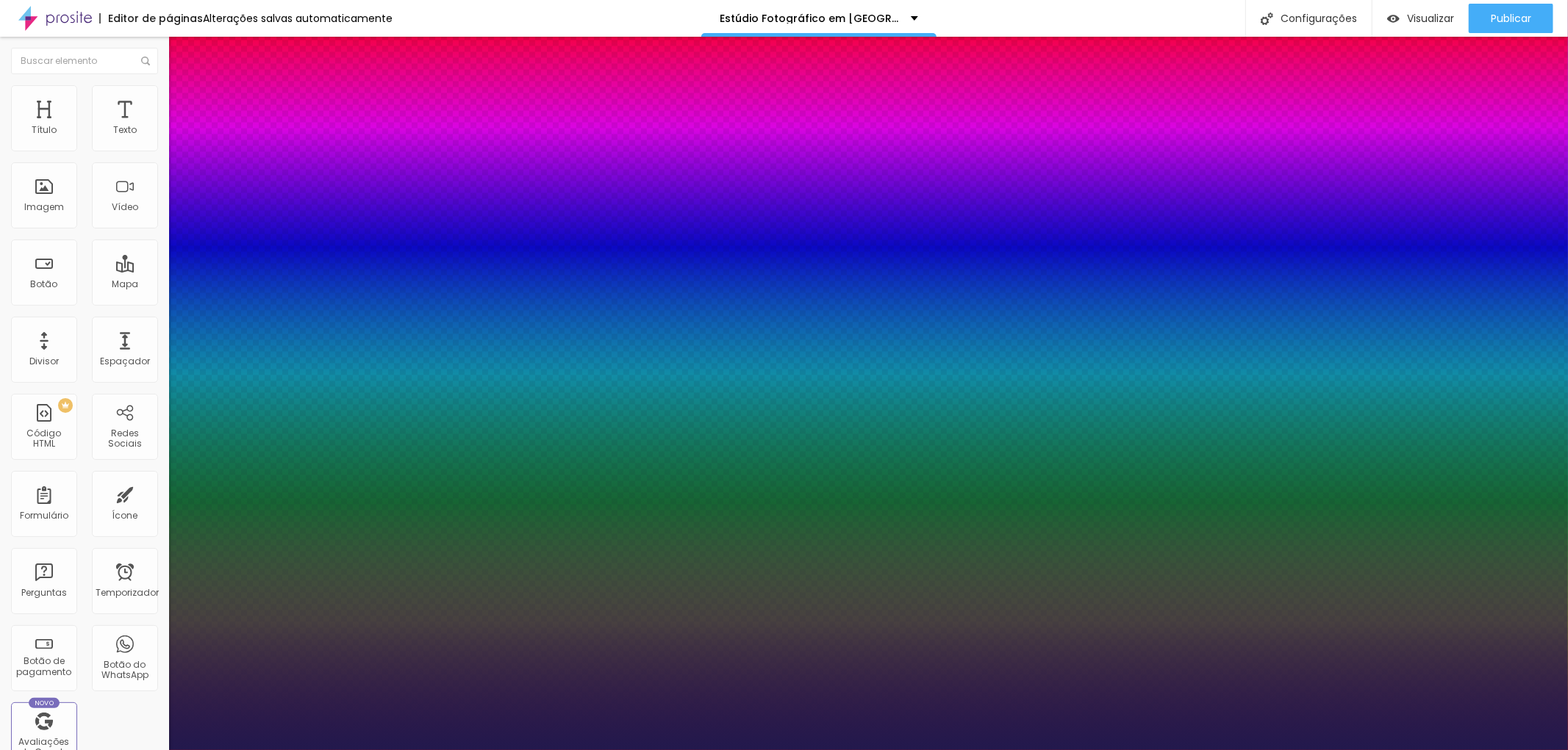
type input "8"
type input "13"
type input "10"
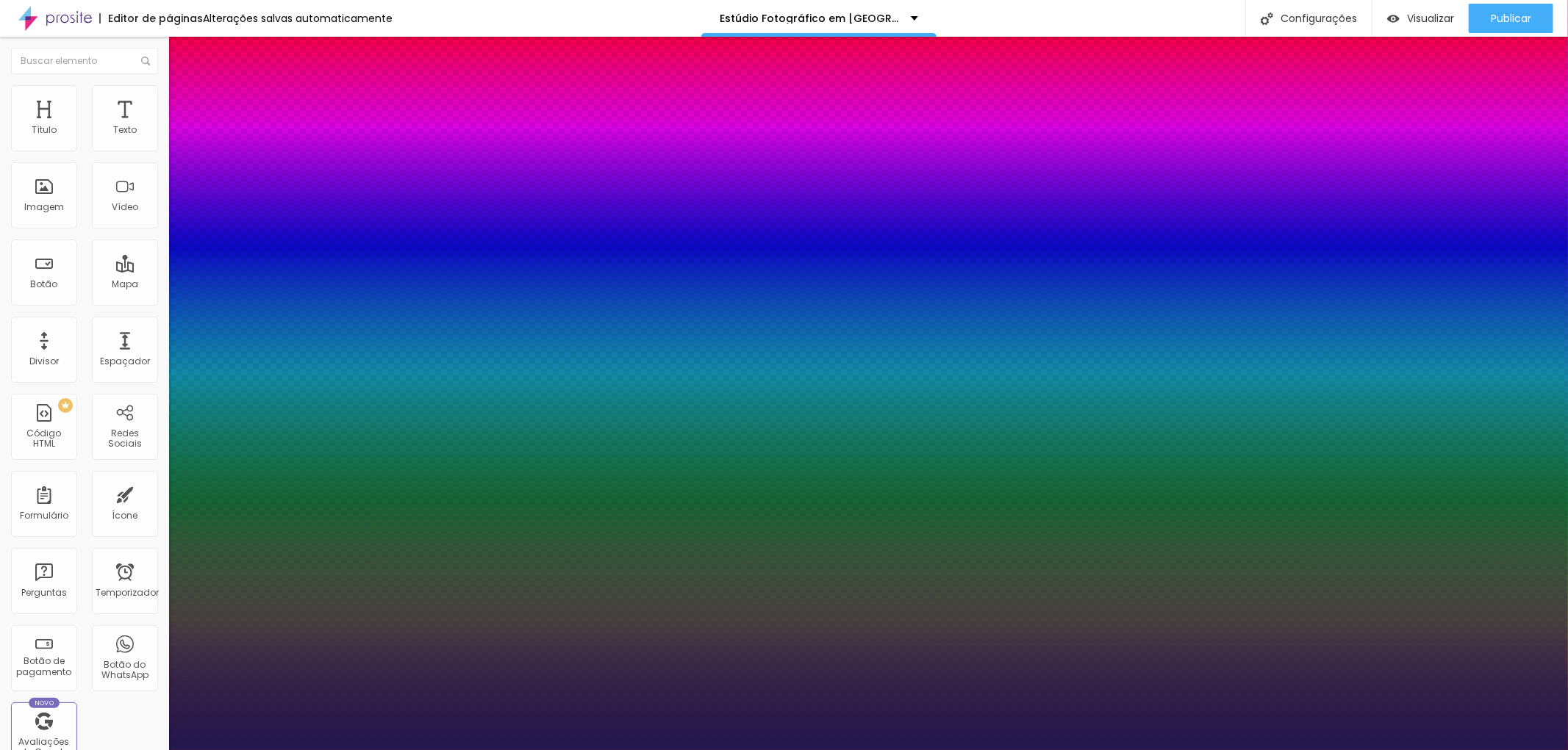
type input "6"
type input "4"
type input "3"
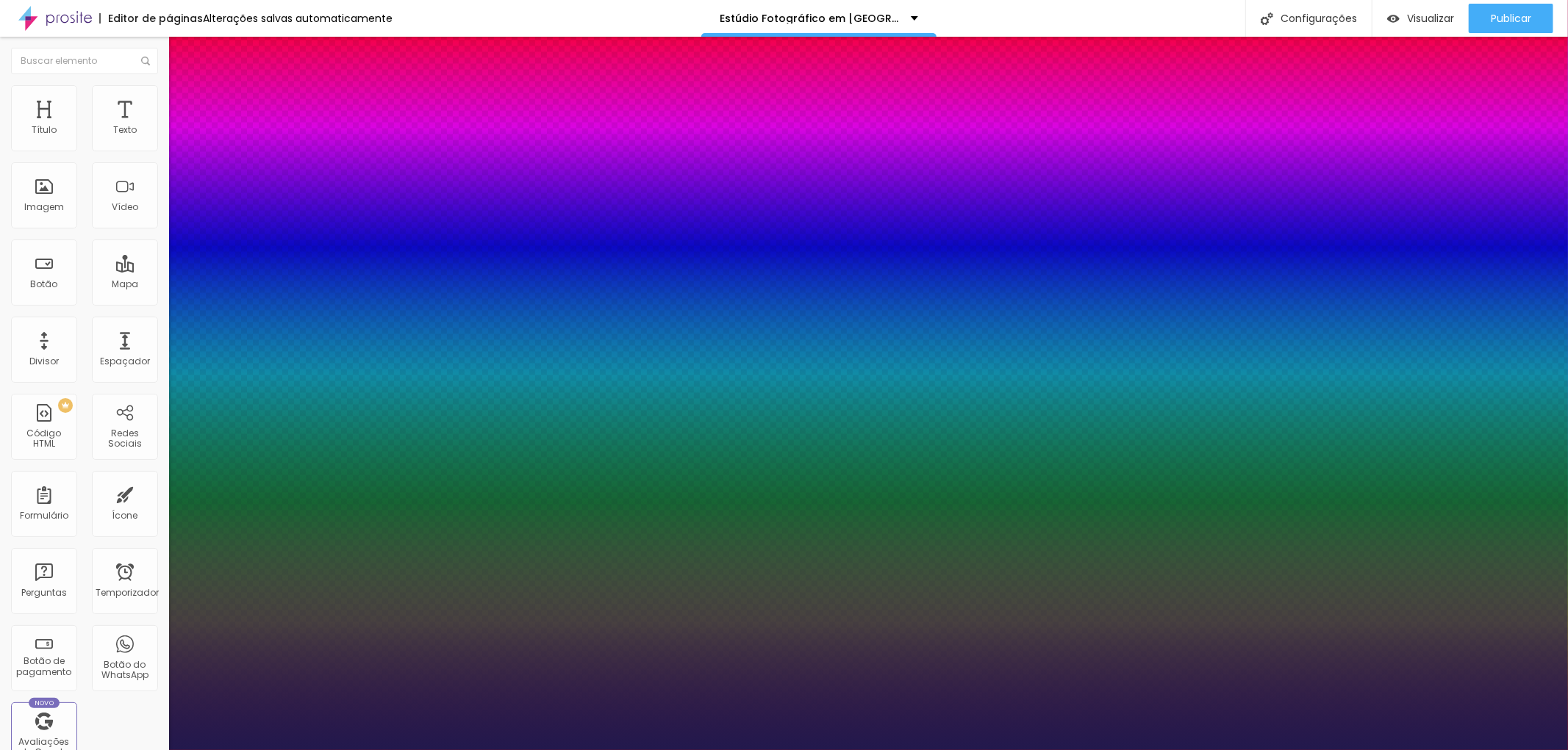
type input "3"
type input "2"
type input "1"
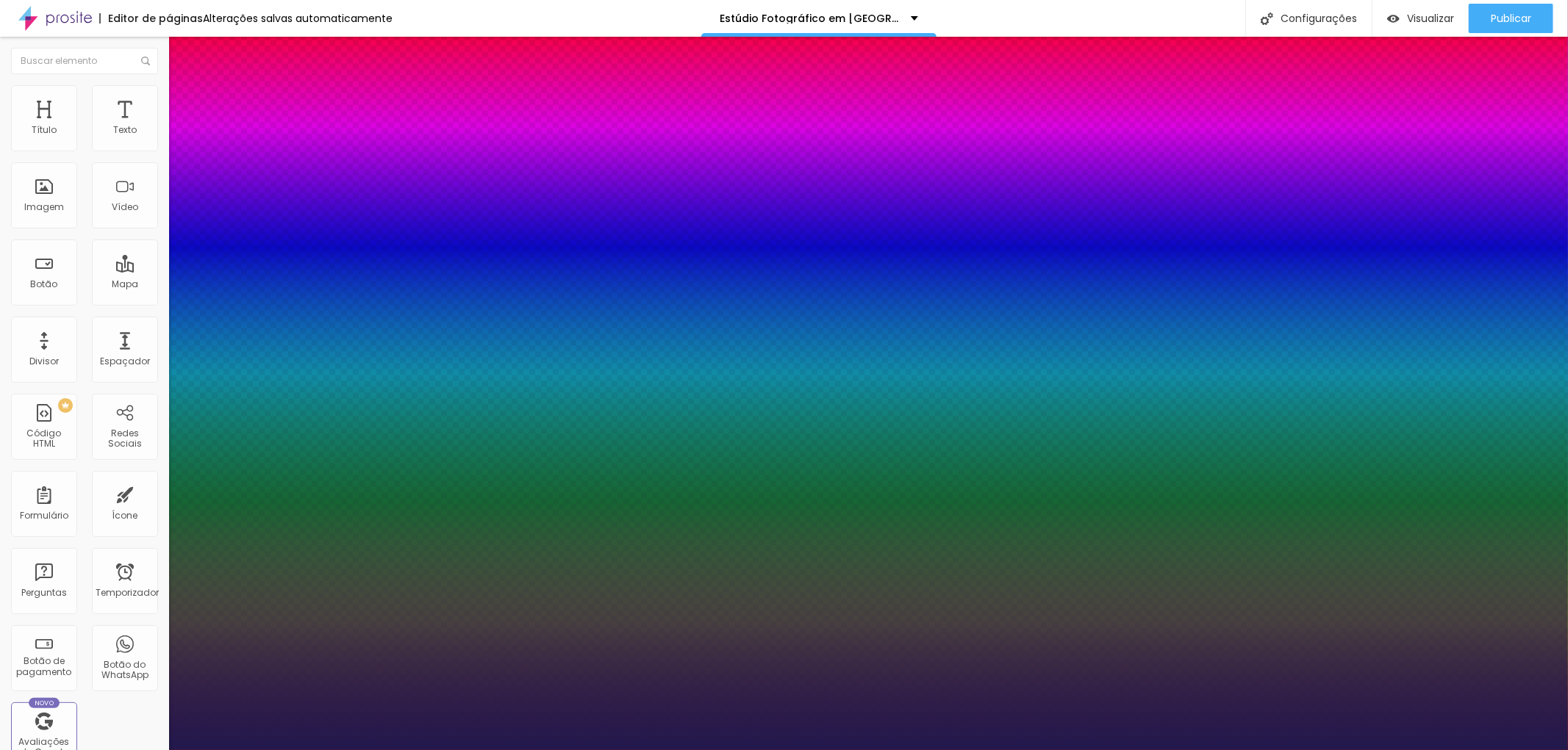
type input "0"
drag, startPoint x: 194, startPoint y: 482, endPoint x: 184, endPoint y: 479, distance: 10.4
type input "0"
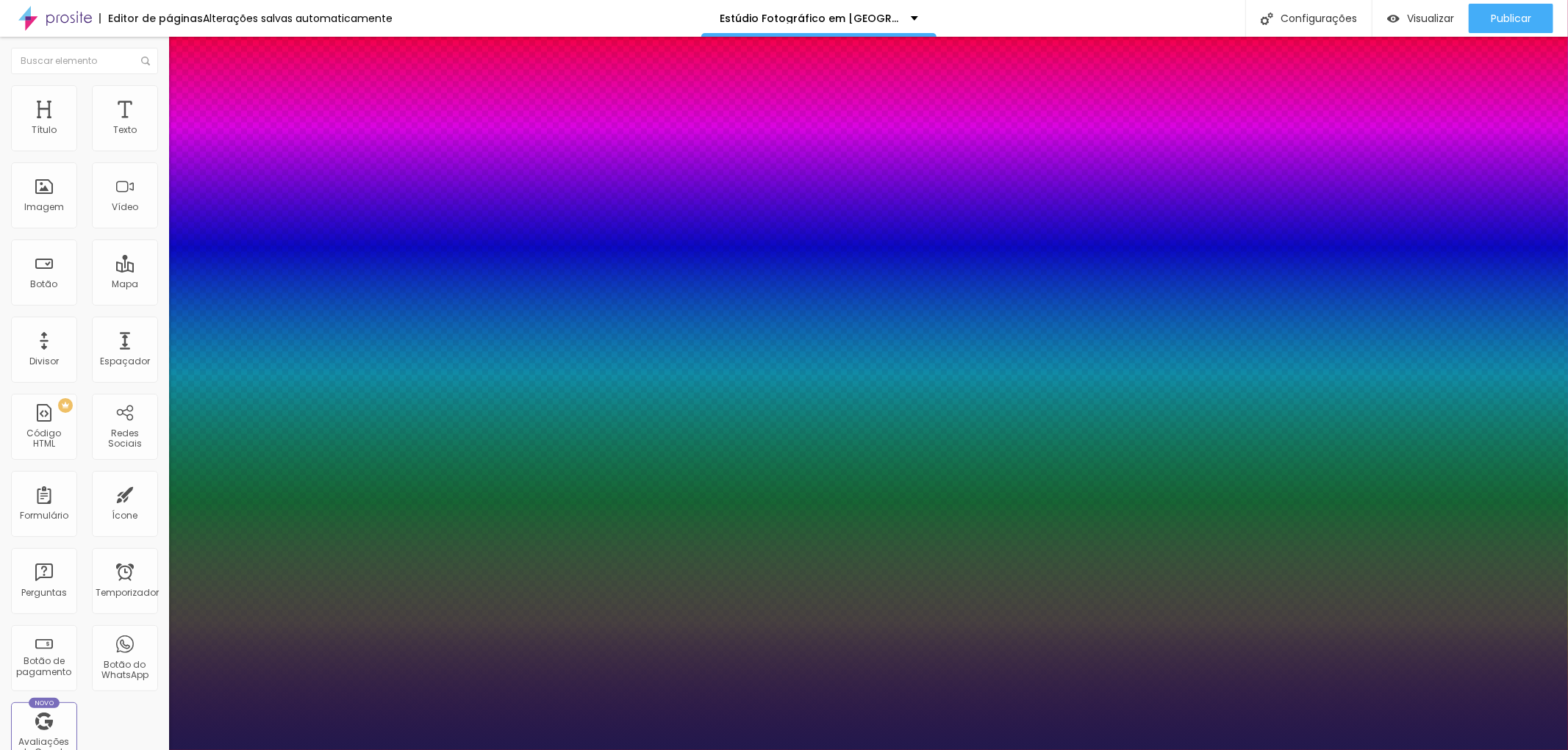
type input "1.4"
drag, startPoint x: 243, startPoint y: 520, endPoint x: 251, endPoint y: 519, distance: 8.1
type input "1.4"
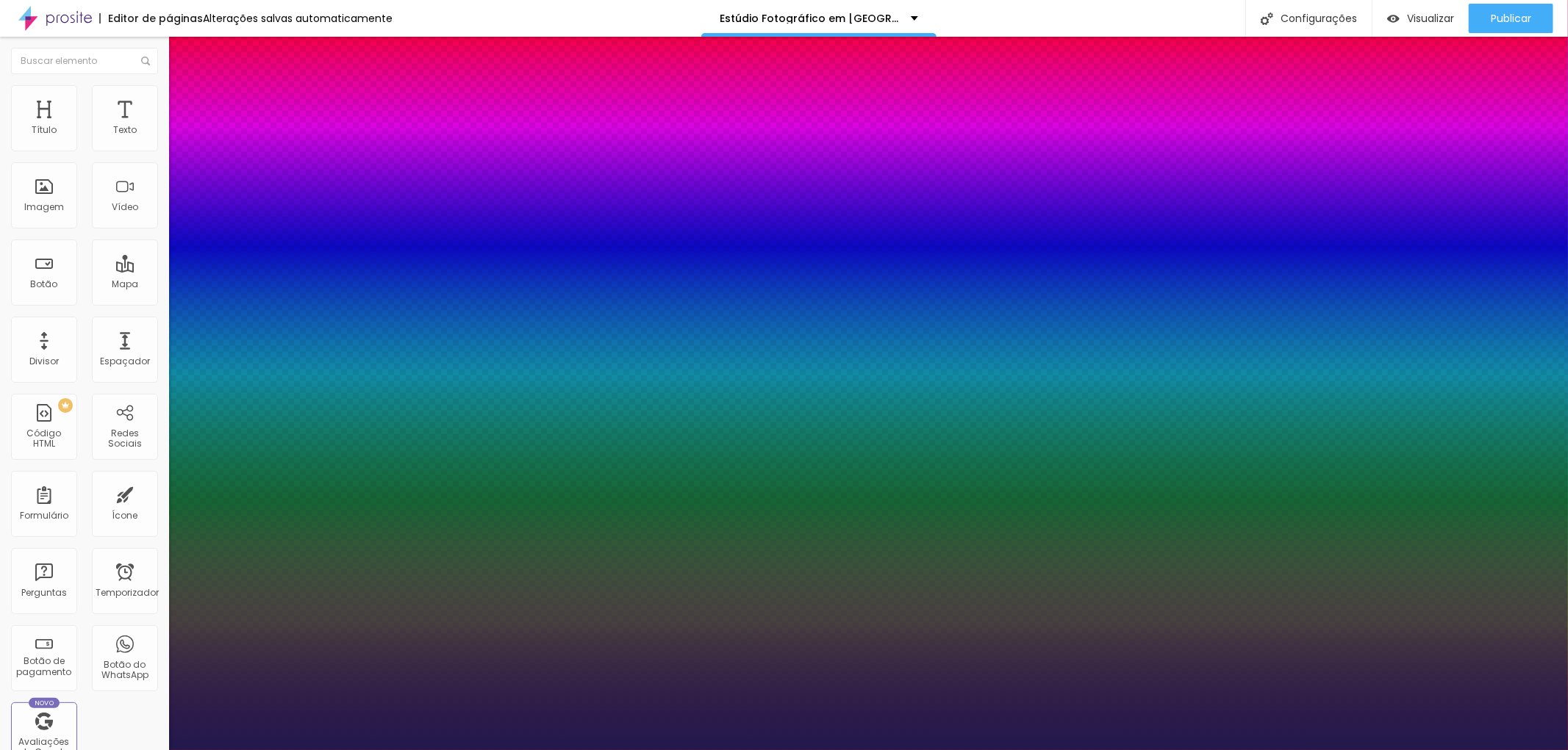
click at [1250, 749] on div at bounding box center [784, 750] width 1568 height 0
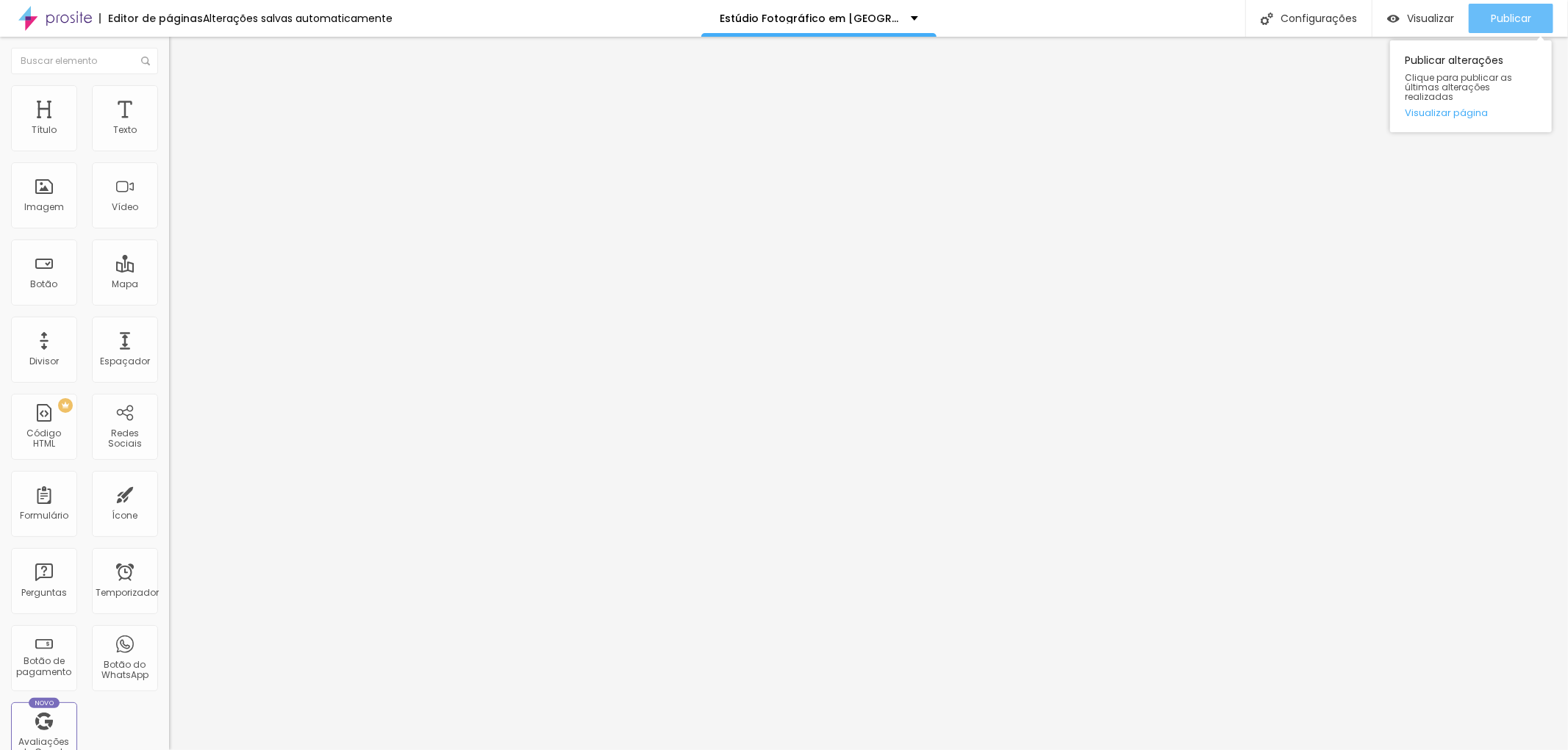
click at [1529, 11] on font "Publicar" at bounding box center [1511, 18] width 40 height 15
click at [1518, 12] on font "Publicar" at bounding box center [1511, 18] width 40 height 15
click at [1407, 18] on font "Visualizar" at bounding box center [1430, 18] width 47 height 15
